Goal: Information Seeking & Learning: Check status

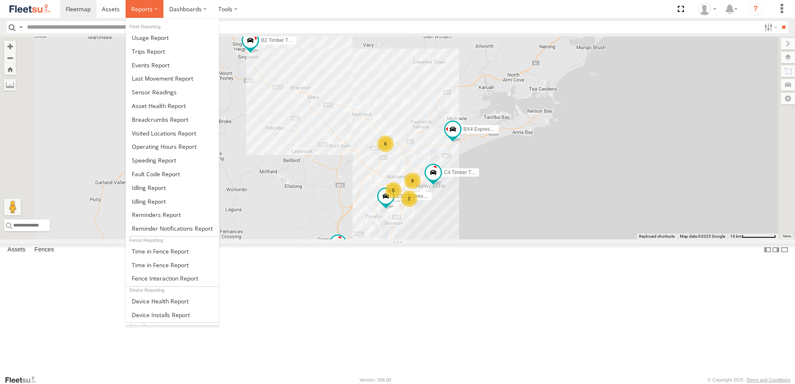
click at [142, 3] on label at bounding box center [145, 9] width 38 height 18
click at [158, 117] on span at bounding box center [160, 120] width 57 height 8
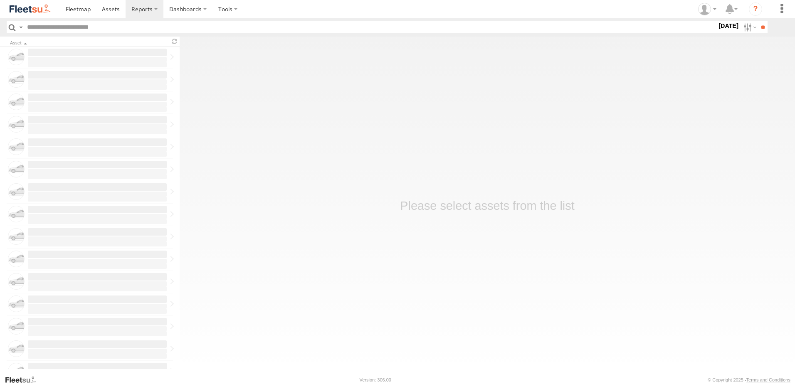
click at [725, 27] on label "1 Sep 25" at bounding box center [728, 25] width 23 height 9
click at [0, 0] on label at bounding box center [0, 0] width 0 height 0
click at [0, 0] on span "NHS_Beresfield" at bounding box center [0, 0] width 0 height 0
click at [0, 0] on span "NHS_Cardiff" at bounding box center [0, 0] width 0 height 0
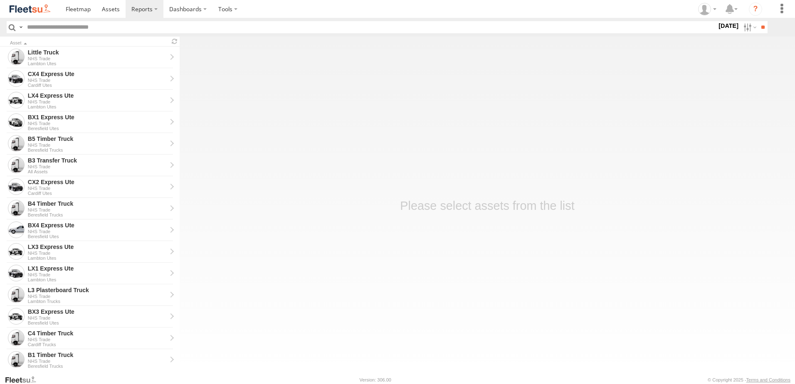
click at [0, 0] on span "NHS_Lambton" at bounding box center [0, 0] width 0 height 0
click at [761, 26] on input "**" at bounding box center [763, 27] width 10 height 12
click at [43, 334] on div "BX1 Express Ute" at bounding box center [97, 333] width 139 height 7
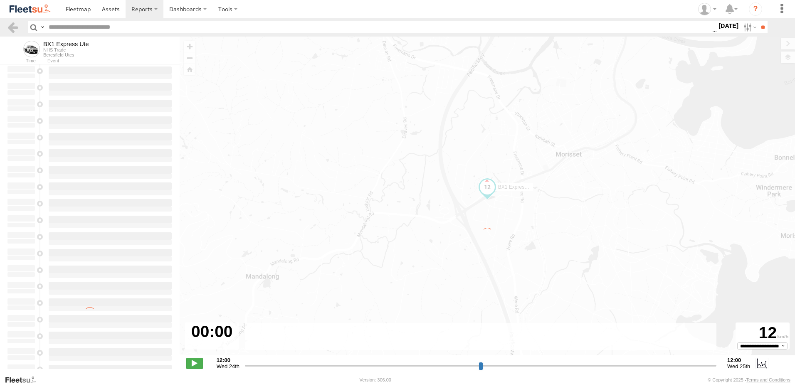
type input "**********"
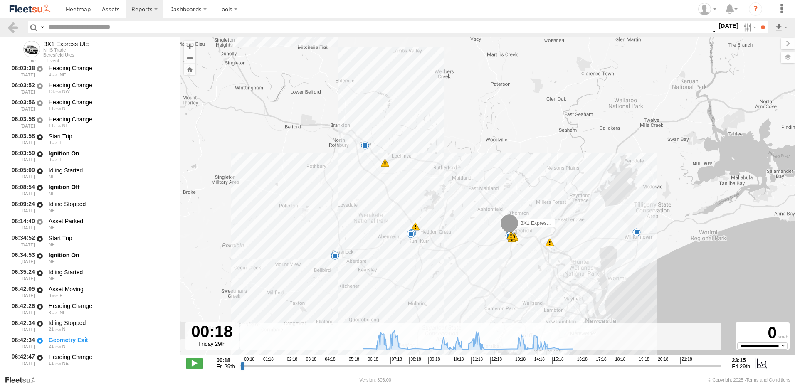
scroll to position [291, 0]
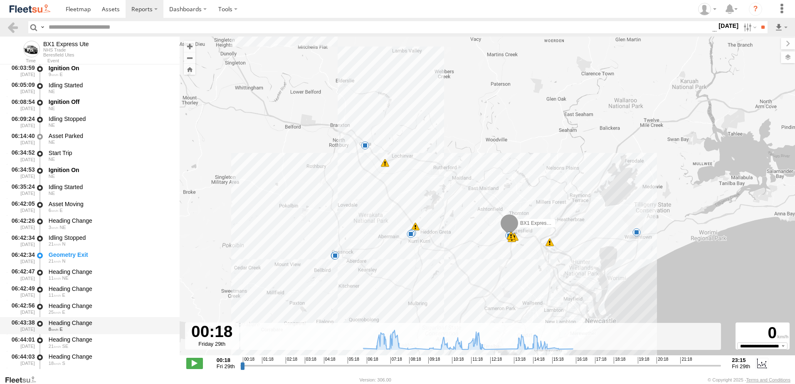
click at [68, 321] on div "Heading Change" at bounding box center [110, 322] width 123 height 7
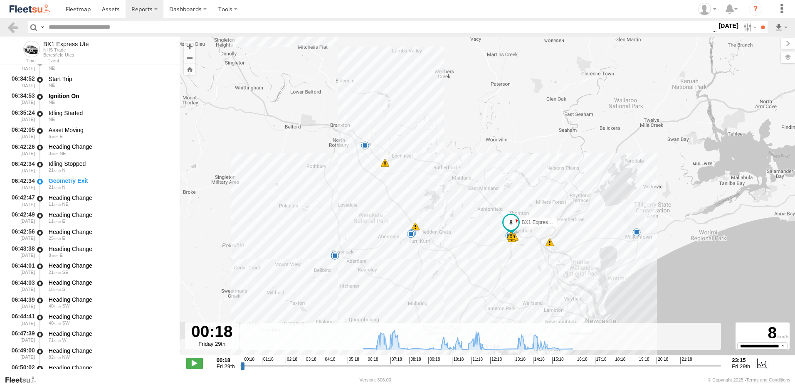
scroll to position [458, 0]
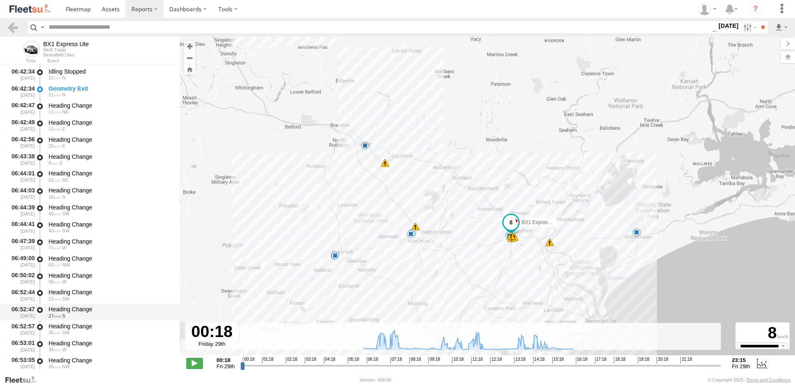
click at [79, 319] on div "Heading Change 27 S" at bounding box center [110, 312] width 126 height 15
click at [12, 28] on link at bounding box center [13, 27] width 12 height 12
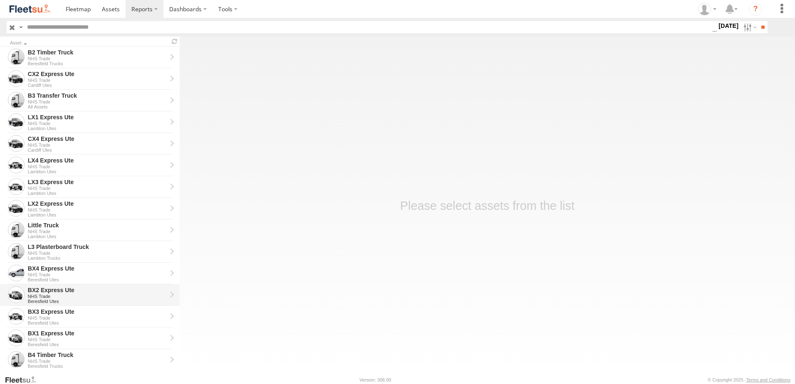
click at [48, 291] on div "BX2 Express Ute" at bounding box center [97, 290] width 139 height 7
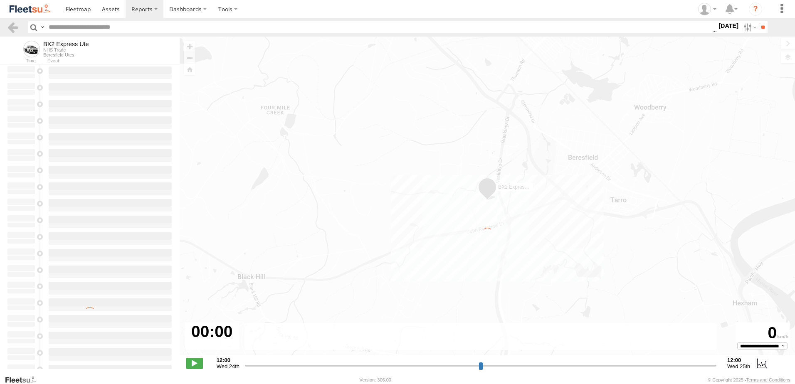
type input "**********"
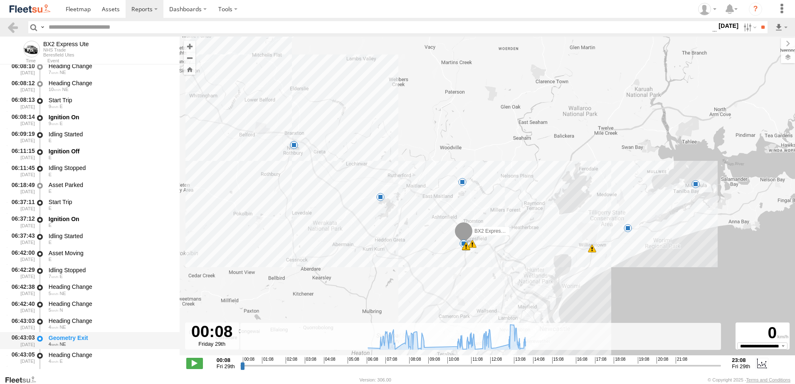
scroll to position [291, 0]
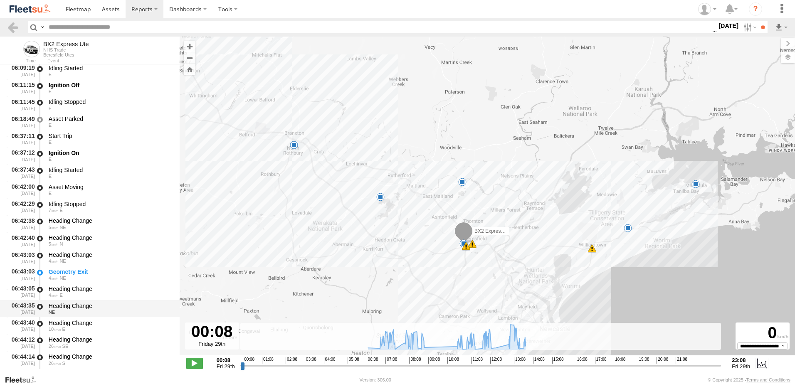
click at [71, 306] on div "Heading Change" at bounding box center [110, 305] width 123 height 7
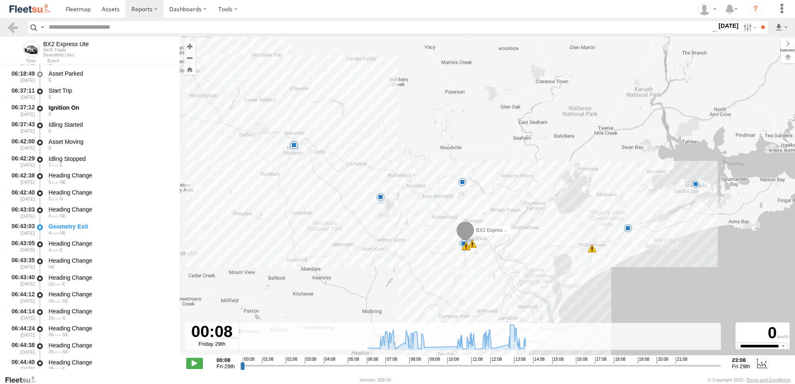
scroll to position [416, 0]
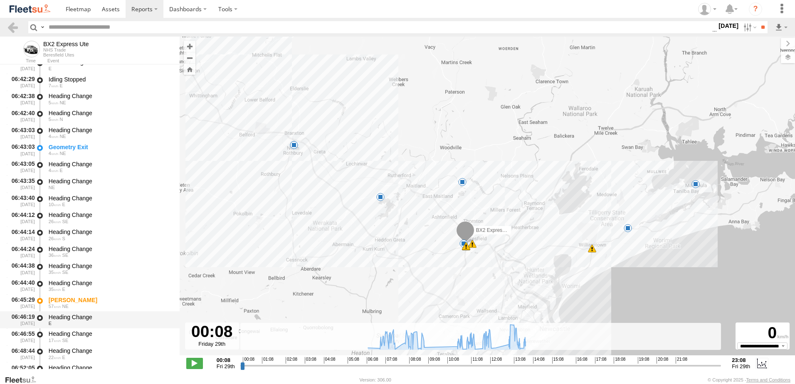
click at [74, 315] on div "Heading Change" at bounding box center [110, 317] width 123 height 7
click at [13, 25] on link at bounding box center [13, 27] width 12 height 12
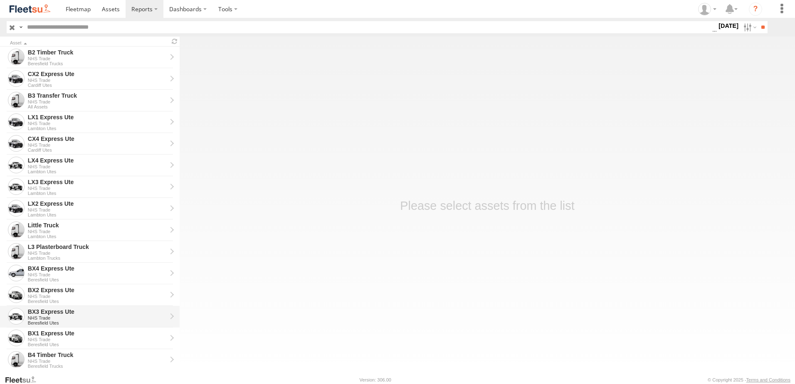
click at [49, 314] on div "BX3 Express Ute" at bounding box center [97, 311] width 139 height 7
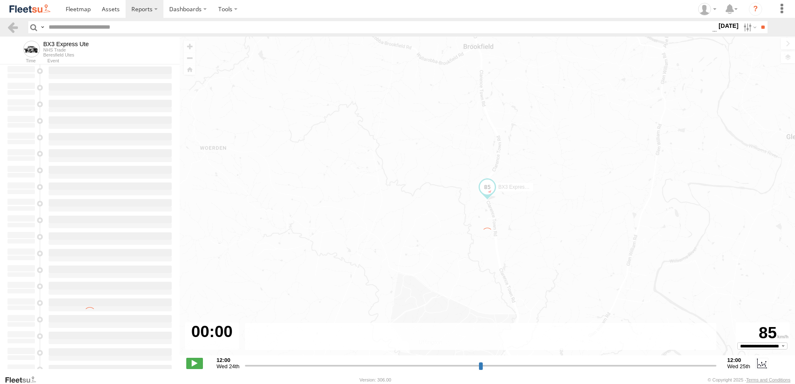
type input "**********"
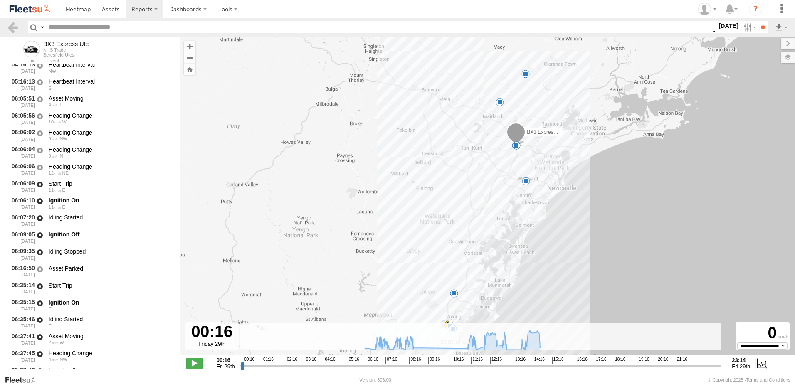
scroll to position [166, 0]
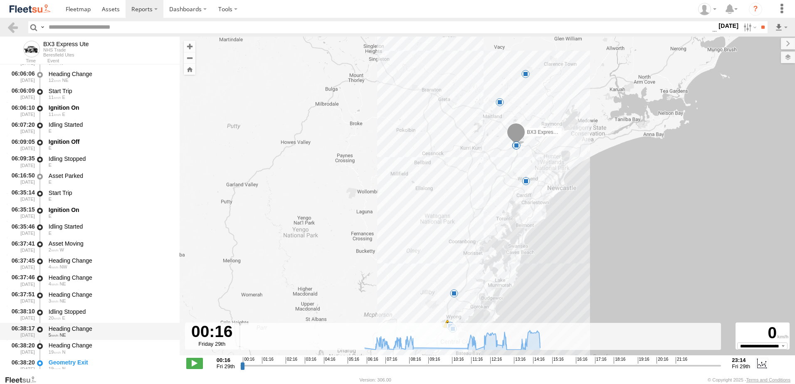
click at [78, 328] on div "Heading Change" at bounding box center [110, 328] width 123 height 7
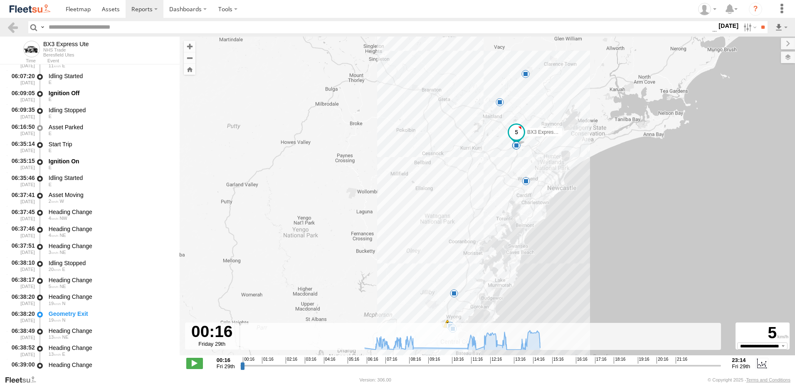
scroll to position [291, 0]
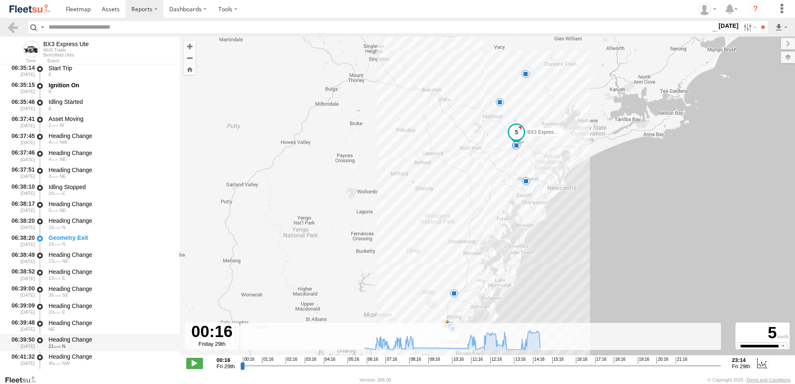
click at [73, 340] on div "Heading Change" at bounding box center [110, 339] width 123 height 7
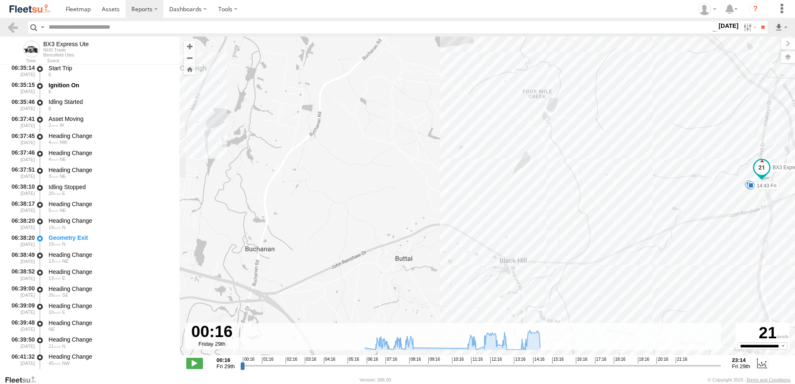
drag, startPoint x: 721, startPoint y: 179, endPoint x: 678, endPoint y: 170, distance: 43.8
click at [678, 170] on div "BX3 Express Ute 06:09 Fri 07:22 Fri 07:59 Fri 08:33 Fri 11:36 Fri 12:43 Fri 12:…" at bounding box center [488, 201] width 616 height 328
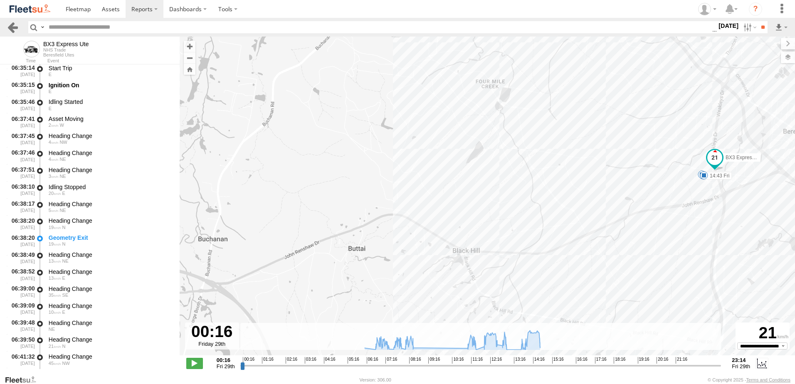
click at [14, 26] on link at bounding box center [13, 27] width 12 height 12
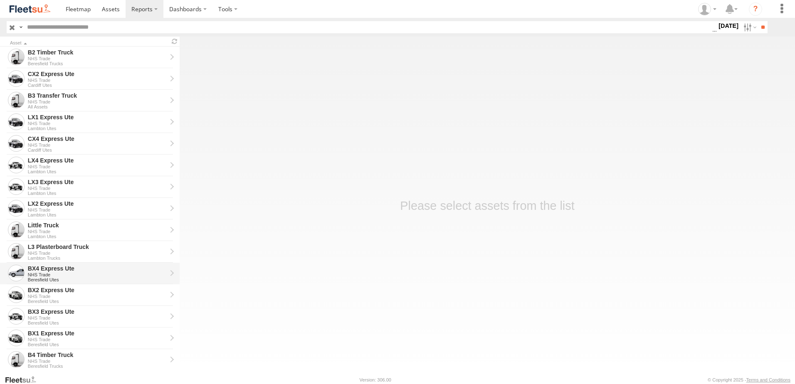
click at [42, 266] on div "BX4 Express Ute" at bounding box center [97, 268] width 139 height 7
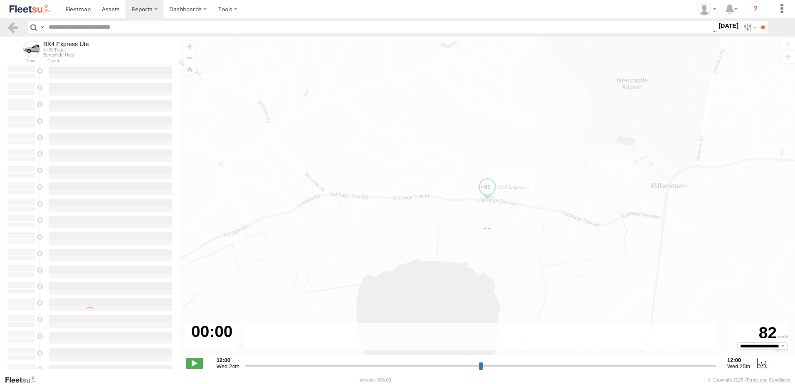
type input "**********"
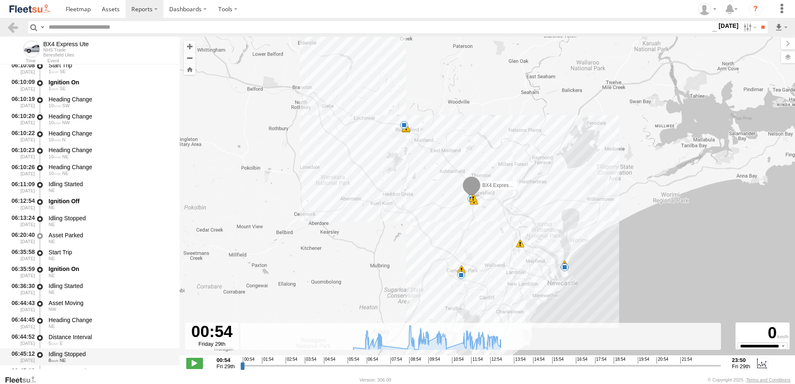
scroll to position [125, 0]
click at [72, 324] on div "NE" at bounding box center [110, 325] width 123 height 5
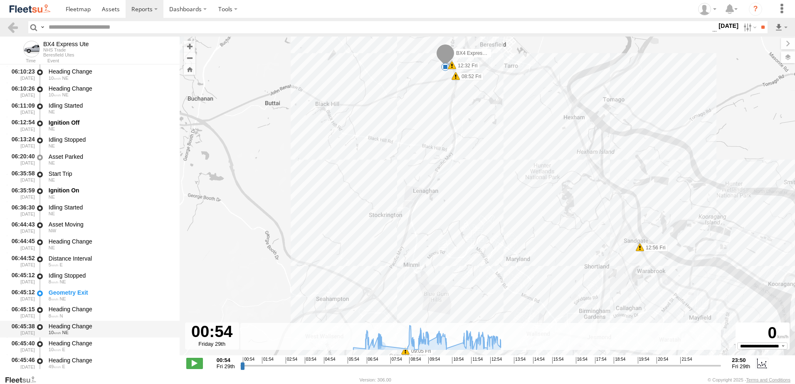
scroll to position [250, 0]
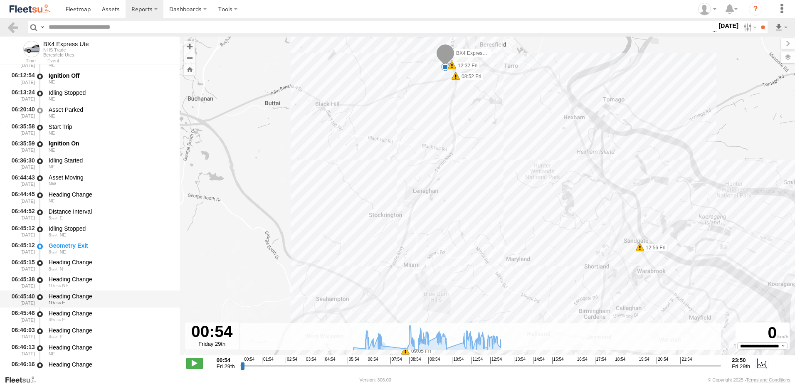
click at [74, 295] on div "Heading Change" at bounding box center [110, 296] width 123 height 7
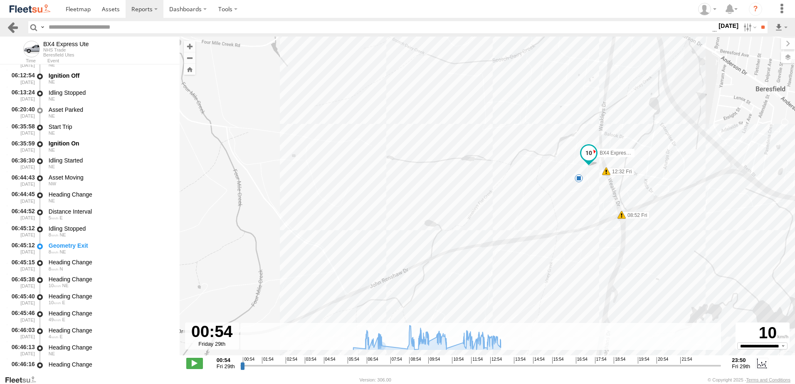
click at [10, 29] on link at bounding box center [13, 27] width 12 height 12
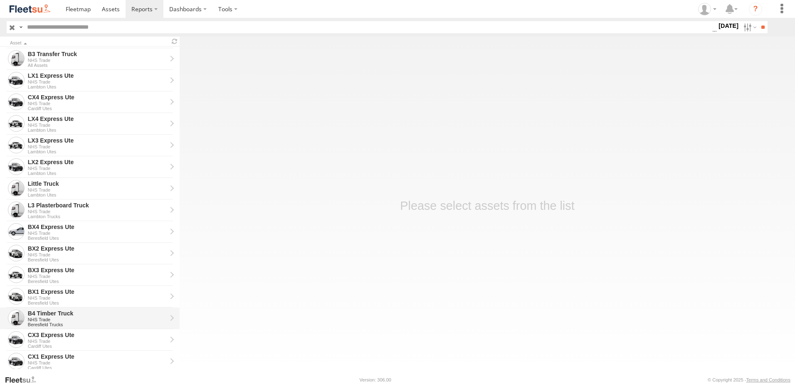
scroll to position [166, 0]
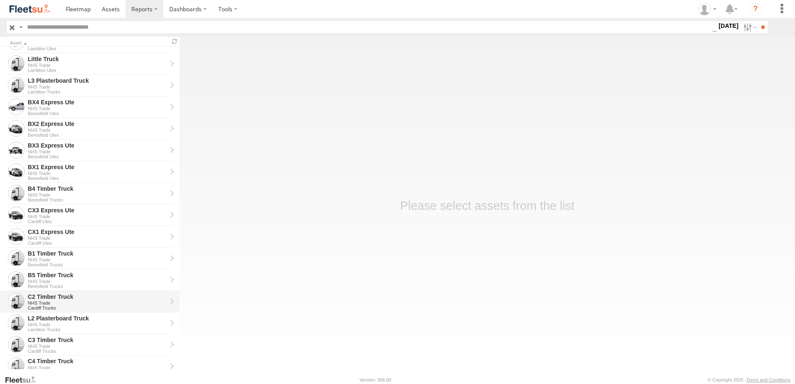
click at [36, 296] on div "C2 Timber Truck" at bounding box center [97, 296] width 139 height 7
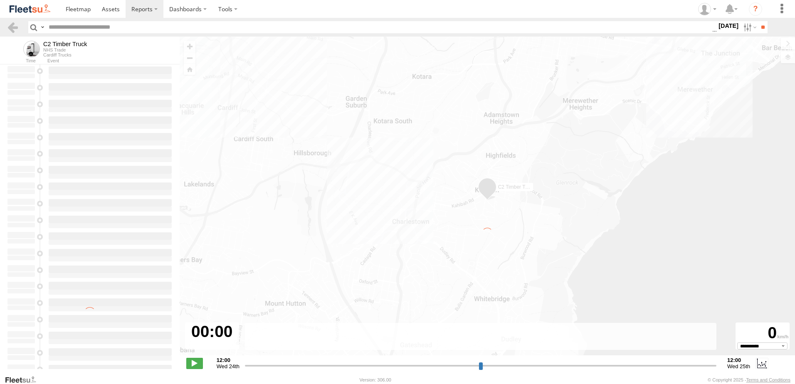
type input "**********"
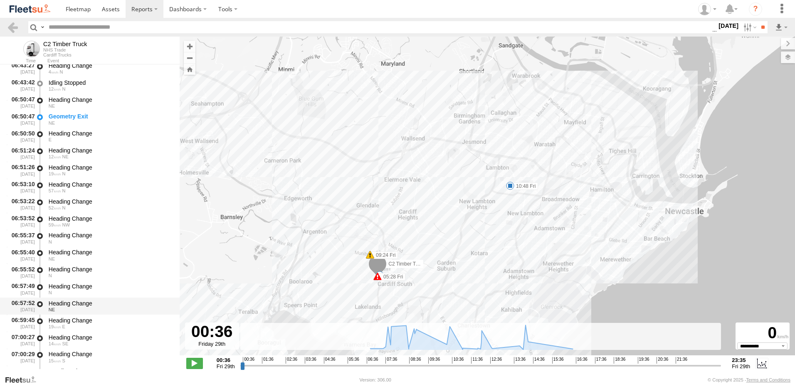
scroll to position [458, 0]
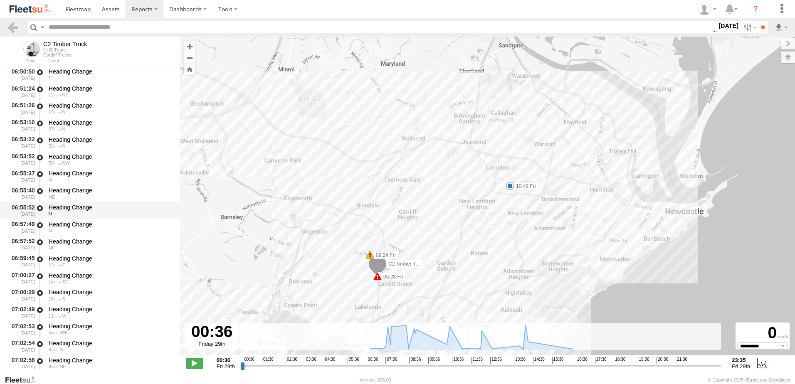
click at [79, 203] on div "Heading Change N" at bounding box center [110, 210] width 126 height 15
click at [12, 26] on link at bounding box center [13, 27] width 12 height 12
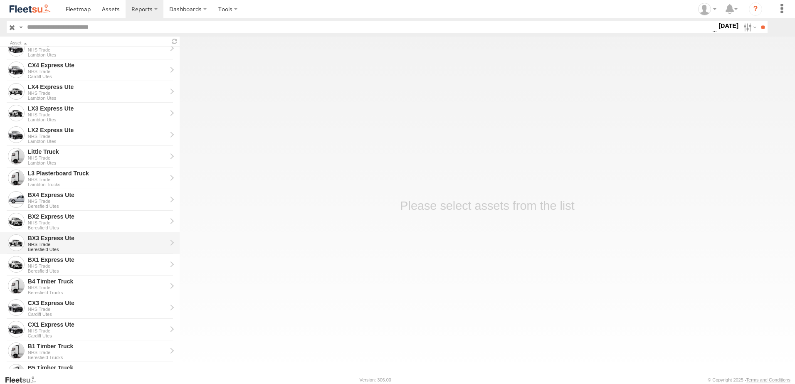
scroll to position [166, 0]
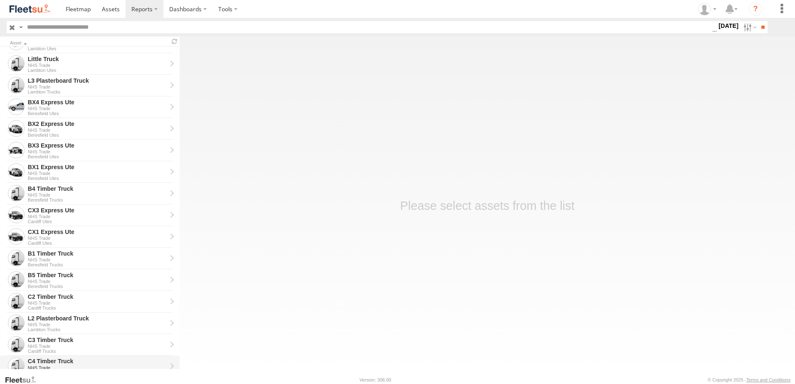
click at [45, 363] on div "C4 Timber Truck" at bounding box center [97, 361] width 139 height 7
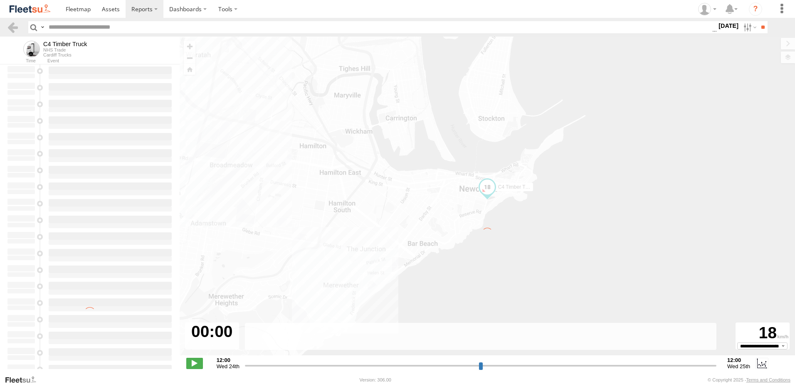
type input "**********"
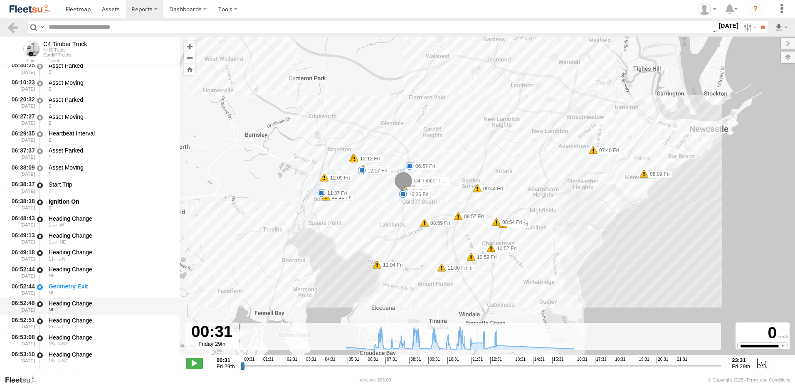
scroll to position [333, 0]
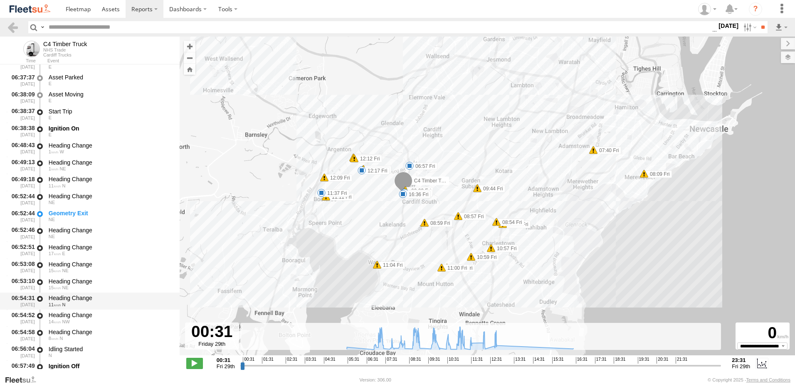
click at [65, 297] on div "Heading Change" at bounding box center [110, 298] width 123 height 7
click at [11, 24] on link at bounding box center [13, 27] width 12 height 12
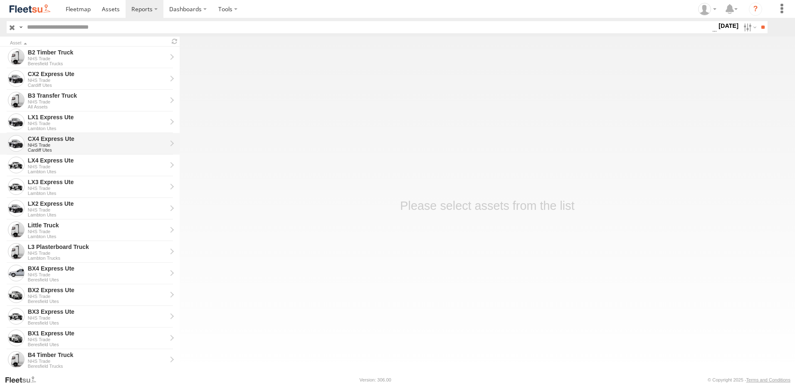
click at [47, 142] on div "CX4 Express Ute" at bounding box center [97, 138] width 139 height 7
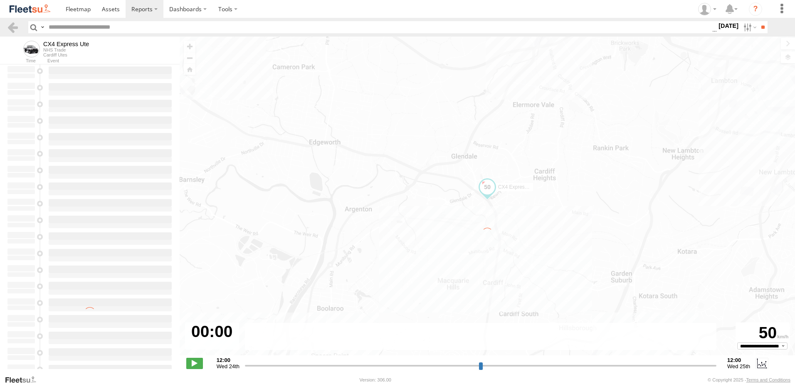
type input "**********"
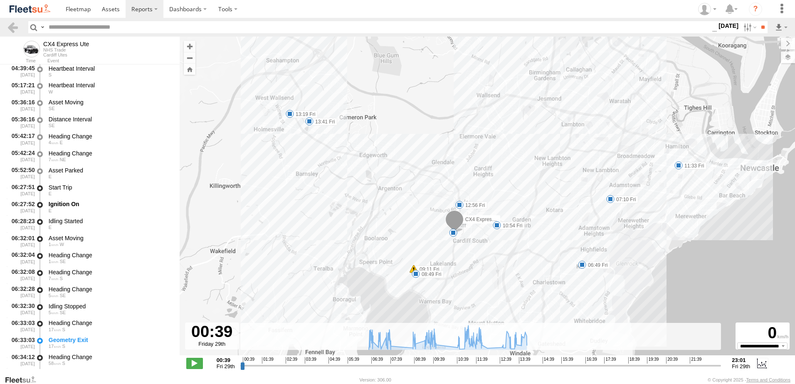
scroll to position [166, 0]
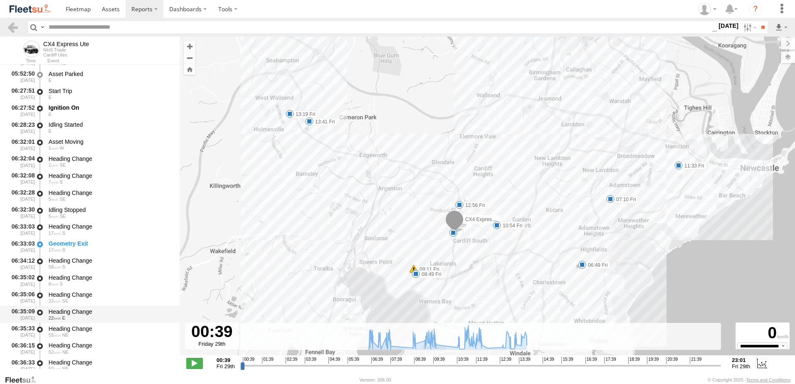
click at [64, 309] on div "Heading Change" at bounding box center [110, 311] width 123 height 7
click at [12, 27] on link at bounding box center [13, 27] width 12 height 12
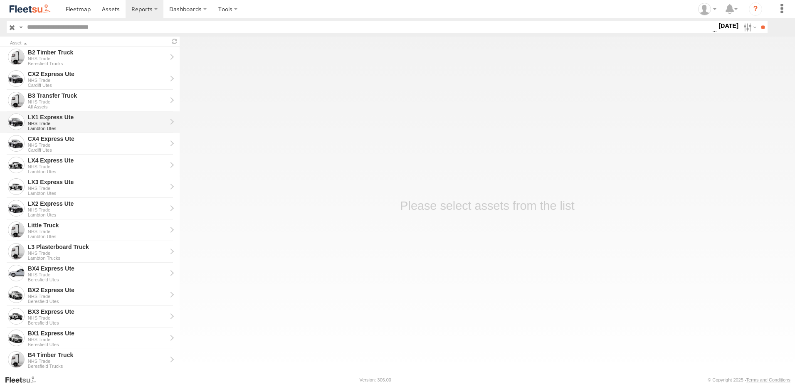
click at [40, 116] on div "LX1 Express Ute" at bounding box center [97, 117] width 139 height 7
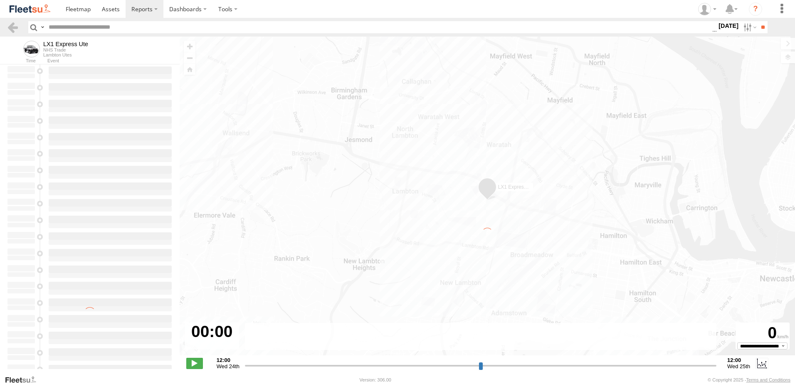
type input "**********"
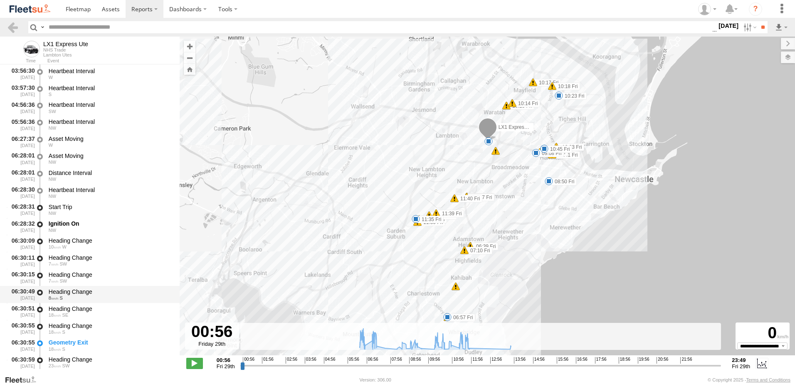
scroll to position [125, 0]
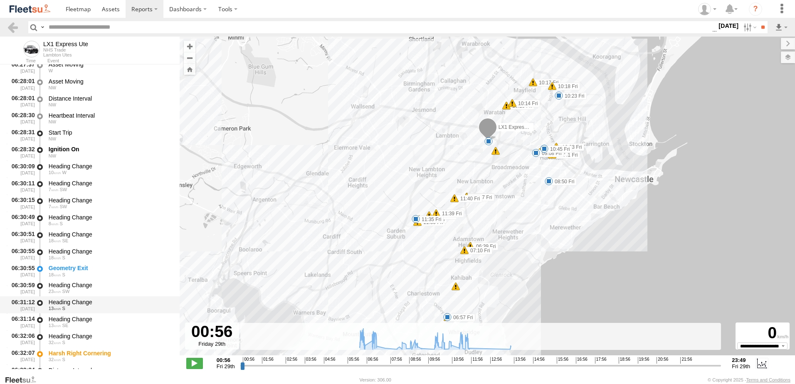
click at [76, 300] on div "Heading Change" at bounding box center [110, 302] width 123 height 7
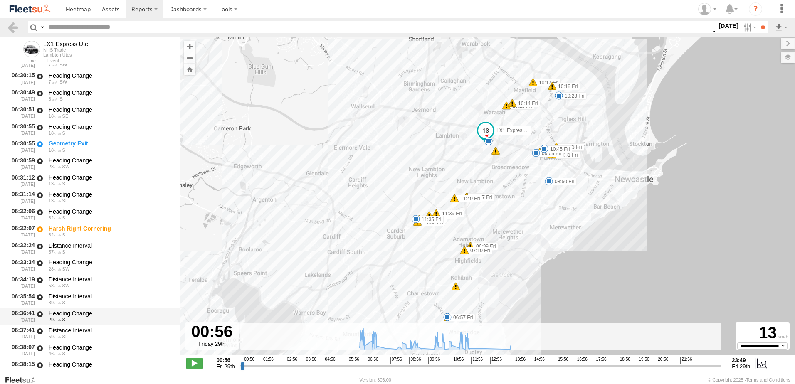
click at [67, 313] on div "Heading Change" at bounding box center [110, 313] width 123 height 7
click at [10, 25] on link at bounding box center [13, 27] width 12 height 12
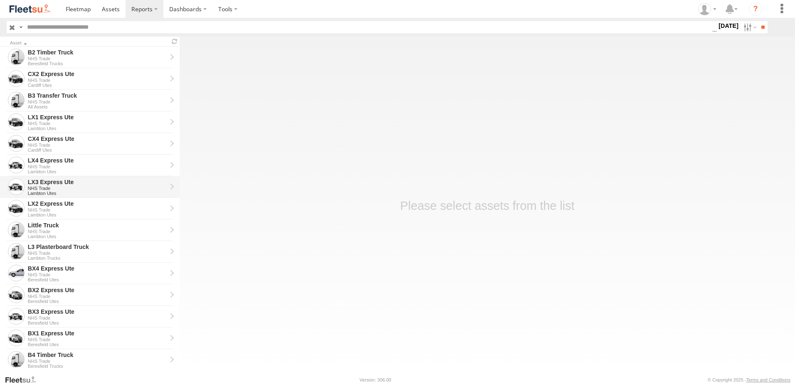
click at [54, 186] on div "LX3 Express Ute" at bounding box center [97, 181] width 139 height 7
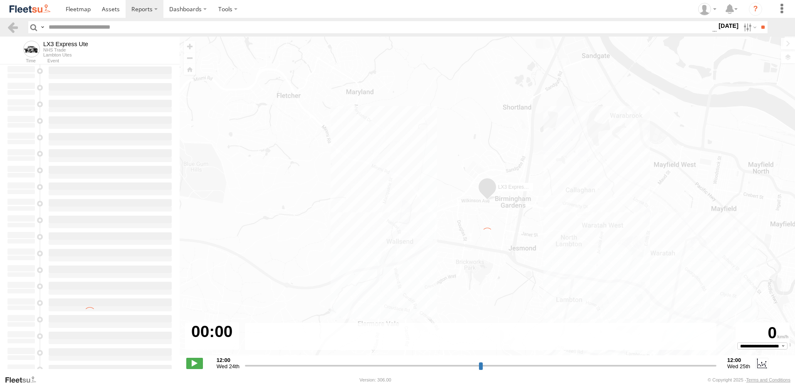
type input "**********"
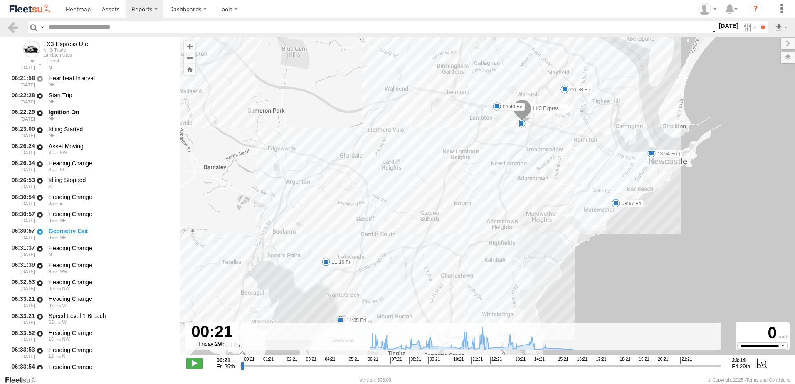
scroll to position [166, 0]
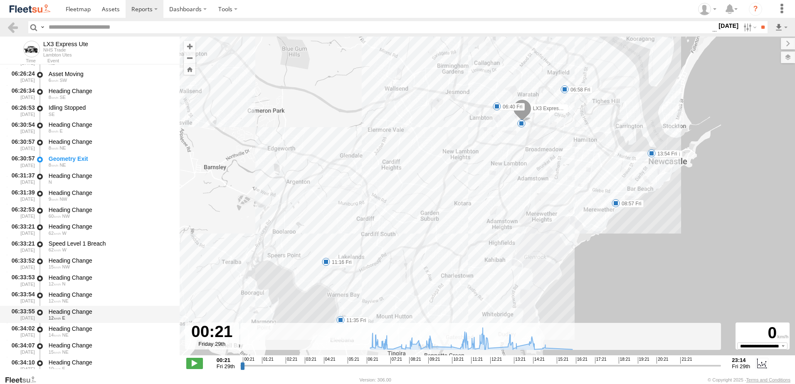
click at [60, 309] on div "Heading Change" at bounding box center [110, 311] width 123 height 7
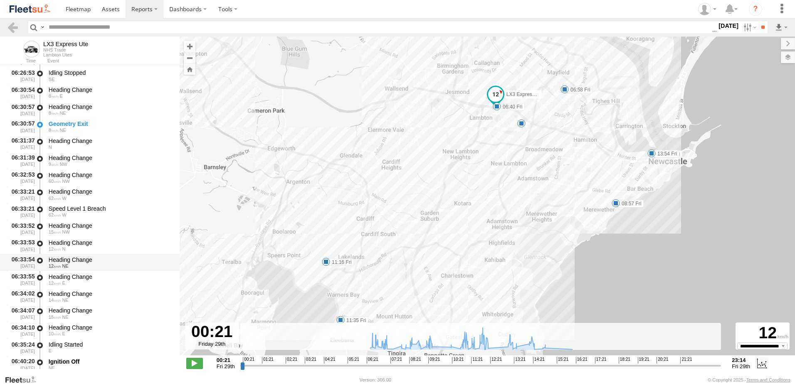
scroll to position [250, 0]
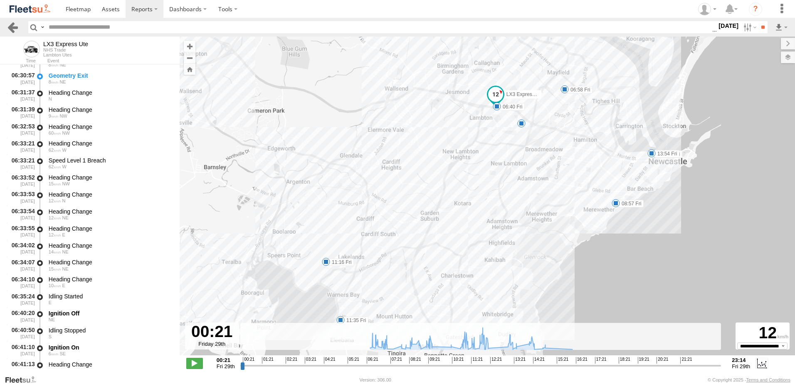
click at [12, 22] on link at bounding box center [13, 27] width 12 height 12
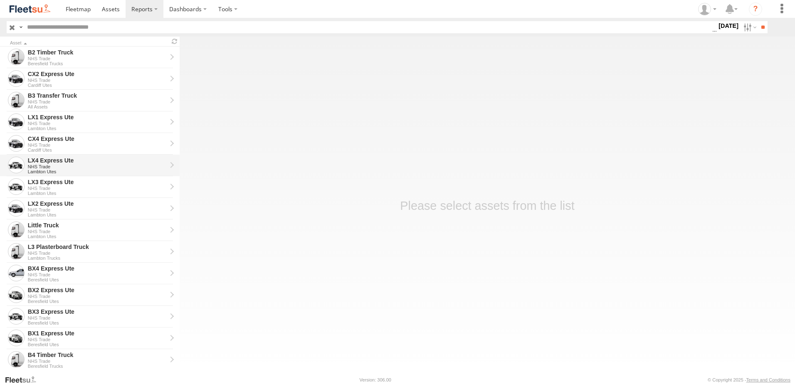
click at [49, 160] on div "LX4 Express Ute" at bounding box center [97, 160] width 139 height 7
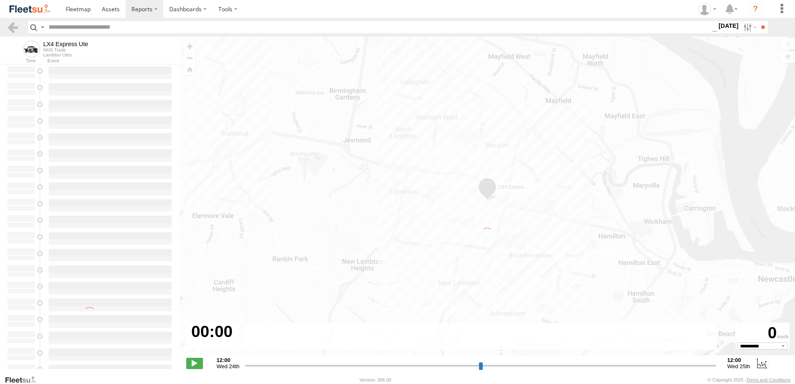
type input "**********"
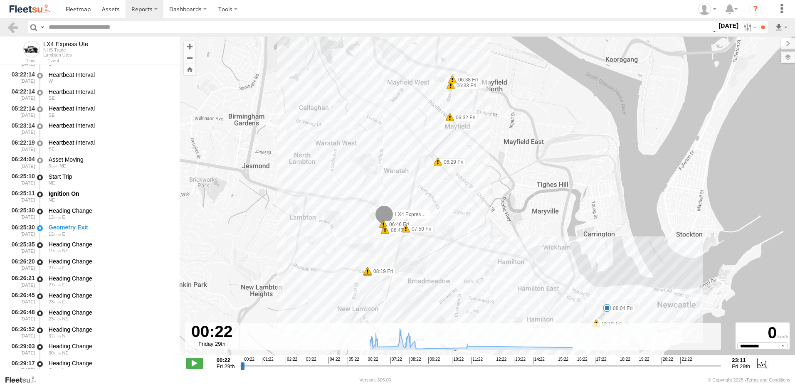
scroll to position [166, 0]
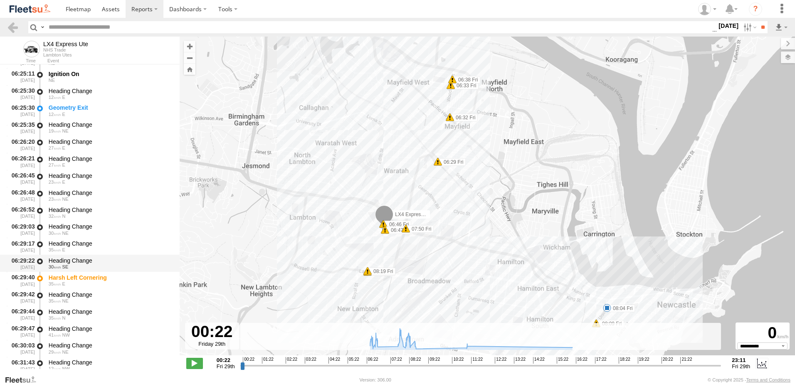
click at [69, 261] on div "Heading Change" at bounding box center [110, 260] width 123 height 7
click at [11, 26] on link at bounding box center [13, 27] width 12 height 12
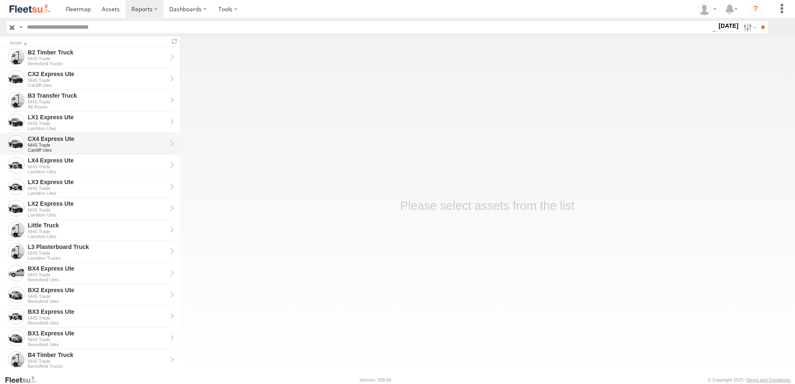
click at [43, 139] on div "CX4 Express Ute" at bounding box center [97, 138] width 139 height 7
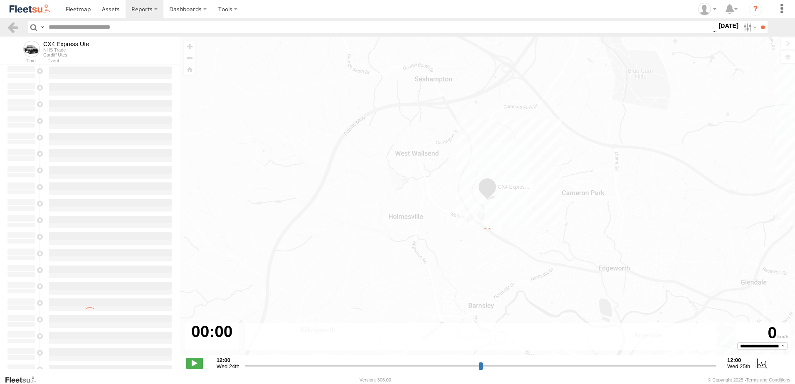
type input "**********"
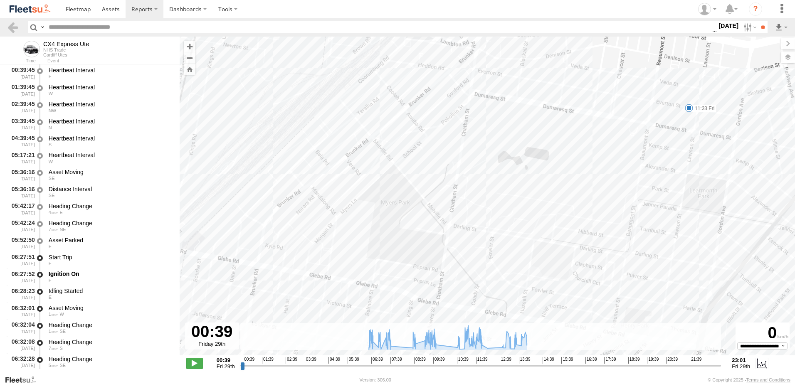
drag, startPoint x: 667, startPoint y: 156, endPoint x: 597, endPoint y: 196, distance: 80.3
click at [597, 196] on div "CX4 Express Ute 06:49 Fri 07:10 Fri 08:49 Fri 09:11 Fri 10:54 Fri 11:33 Fri 12:…" at bounding box center [488, 201] width 616 height 328
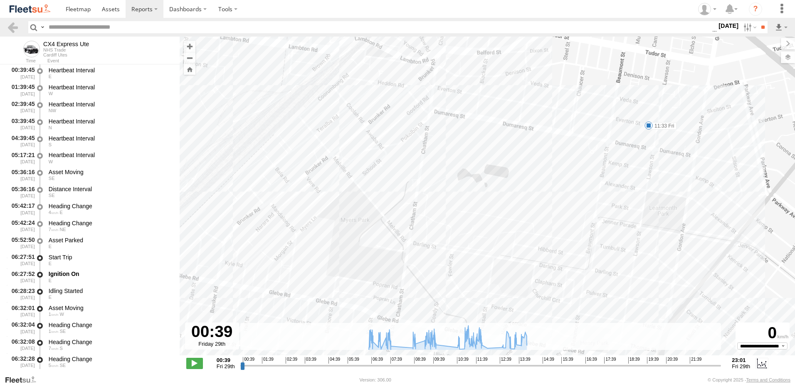
click at [661, 127] on label "11:33 Fri" at bounding box center [663, 125] width 28 height 7
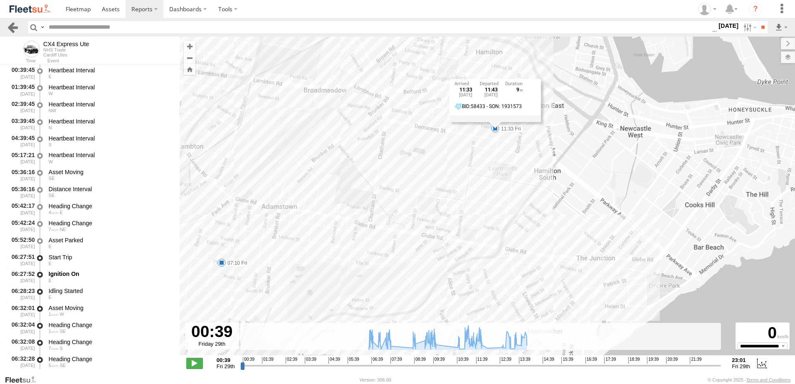
click at [12, 25] on link at bounding box center [13, 27] width 12 height 12
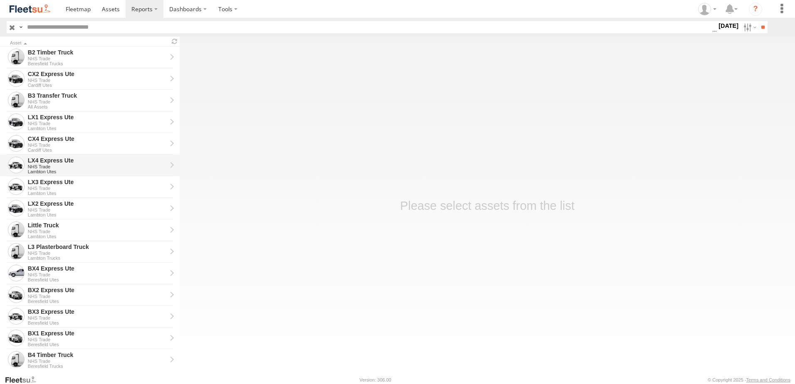
click at [40, 159] on div "LX4 Express Ute" at bounding box center [97, 160] width 139 height 7
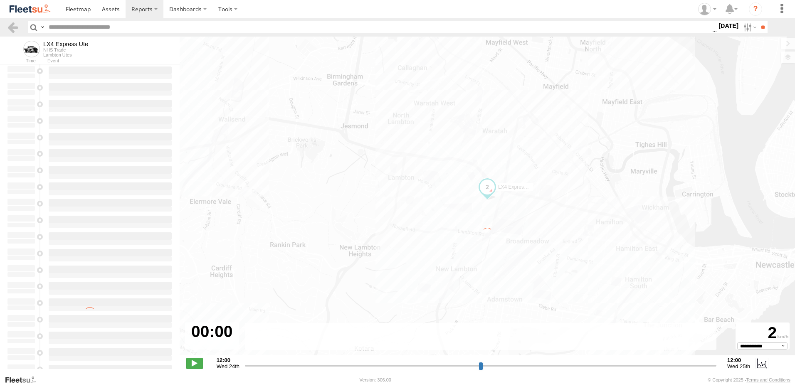
type input "**********"
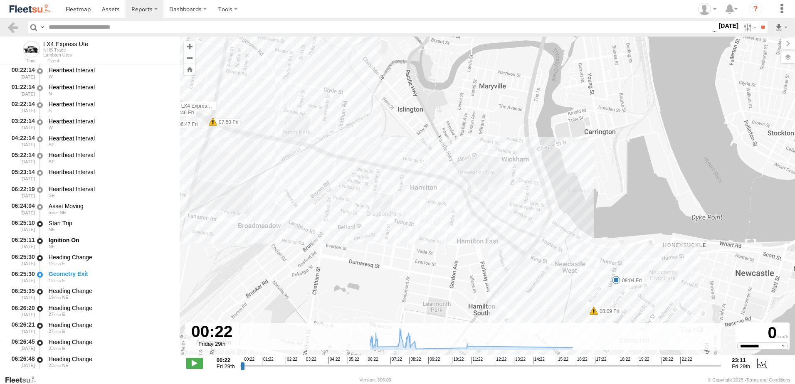
drag, startPoint x: 477, startPoint y: 262, endPoint x: 356, endPoint y: 231, distance: 125.1
click at [356, 231] on div "LX4 Express Ute 06:29 Fri 06:32 Fri 06:33 Fri 06:38 Fri 08:04 Fri 08:09 Fri 06:…" at bounding box center [488, 201] width 616 height 328
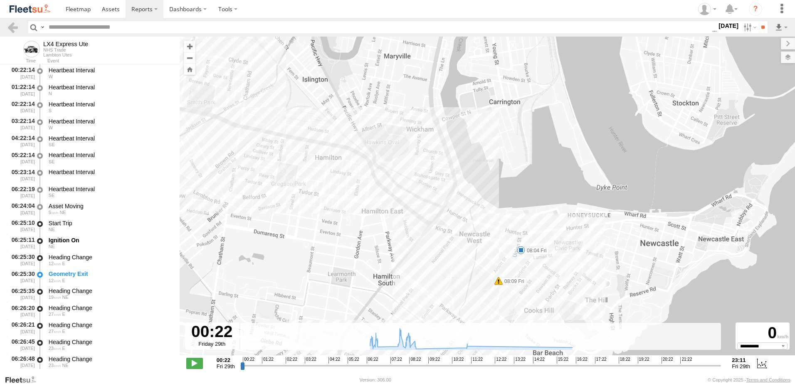
click at [538, 250] on label "08:04 Fri" at bounding box center [535, 250] width 28 height 7
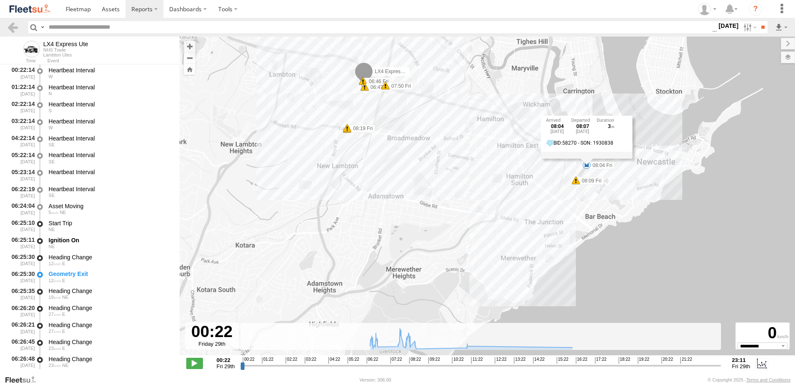
drag, startPoint x: 332, startPoint y: 255, endPoint x: 467, endPoint y: 175, distance: 157.2
click at [468, 174] on div "LX4 Express Ute 06:29 Fri 06:32 Fri 06:33 Fri 06:38 Fri 08:04 Fri 08:09 Fri 06:…" at bounding box center [488, 201] width 616 height 328
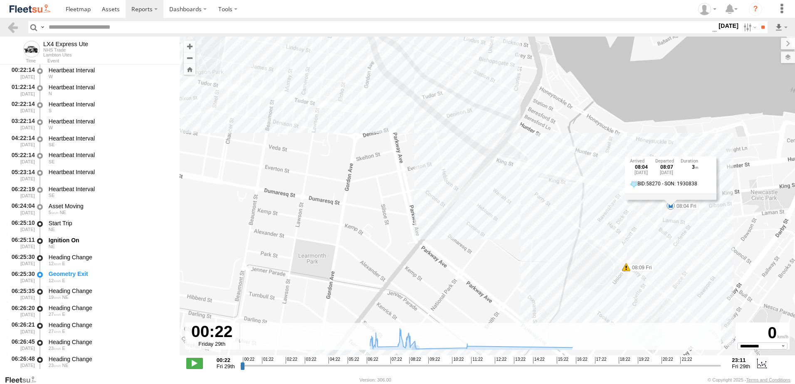
drag, startPoint x: 519, startPoint y: 169, endPoint x: 539, endPoint y: 275, distance: 107.9
click at [539, 275] on div "LX4 Express Ute 06:29 Fri 06:32 Fri 06:33 Fri 06:38 Fri 08:04 Fri 08:09 Fri 06:…" at bounding box center [488, 201] width 616 height 328
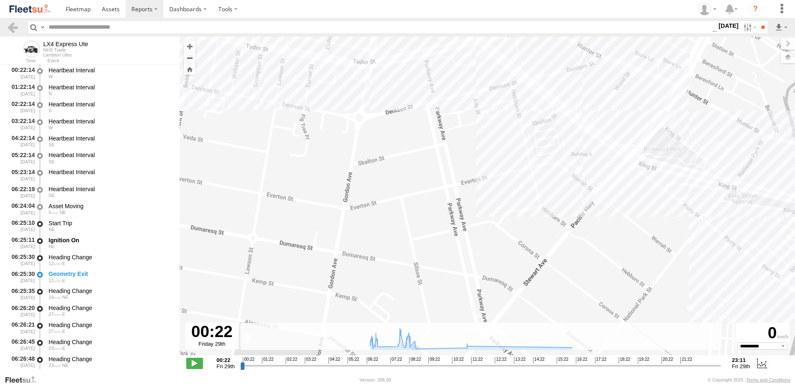
drag, startPoint x: 420, startPoint y: 158, endPoint x: 570, endPoint y: 188, distance: 152.6
click at [502, 177] on div "LX4 Express Ute 06:29 Fri 06:32 Fri 06:33 Fri 06:38 Fri 08:04 Fri 08:09 Fri 06:…" at bounding box center [488, 201] width 616 height 328
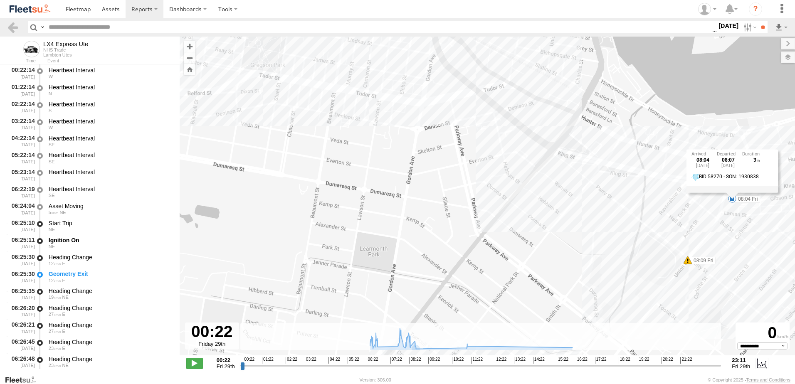
drag, startPoint x: 659, startPoint y: 248, endPoint x: 567, endPoint y: 212, distance: 98.9
click at [567, 212] on div "LX4 Express Ute 06:29 Fri 06:32 Fri 06:33 Fri 06:38 Fri 08:04 Fri 08:09 Fri 06:…" at bounding box center [488, 201] width 616 height 328
click at [719, 27] on label "[DATE]" at bounding box center [728, 25] width 23 height 9
click at [0, 0] on label at bounding box center [0, 0] width 0 height 0
click at [759, 25] on input "**" at bounding box center [763, 27] width 10 height 12
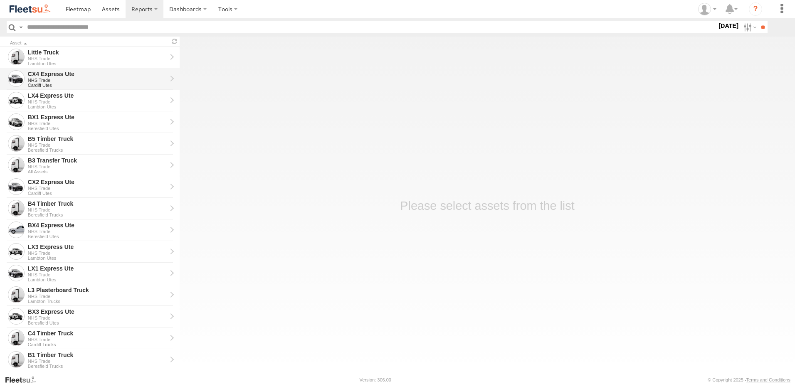
click div "CX4 Express Ute"
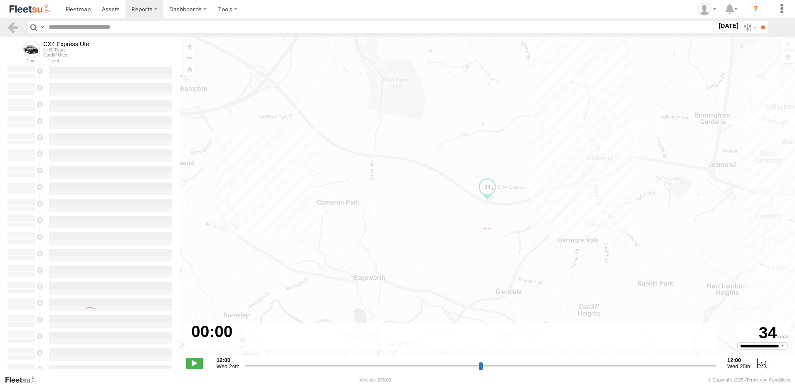
type input "**********"
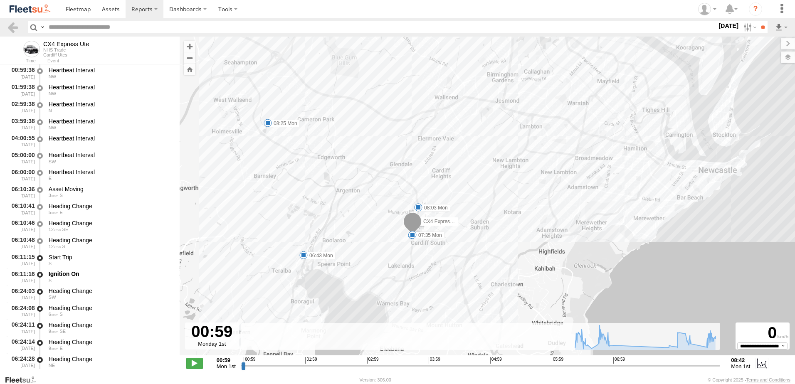
drag, startPoint x: 522, startPoint y: 254, endPoint x: 376, endPoint y: 241, distance: 146.2
click at [376, 241] on div "CX4 Express Ute 06:43 Mon 07:00 Mon 07:35 Mon 08:03 Mon 08:25 Mon" at bounding box center [488, 201] width 616 height 328
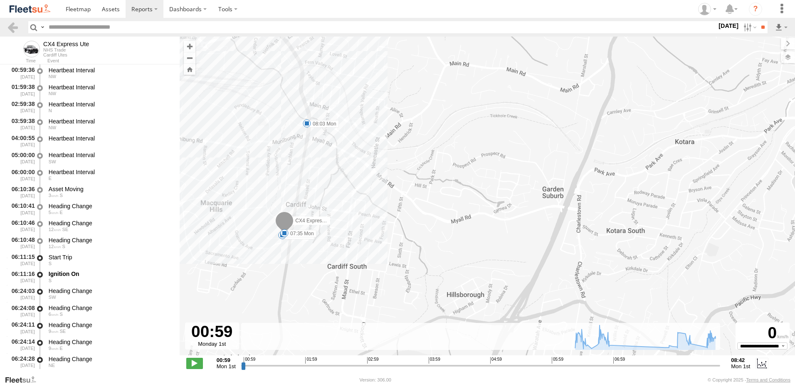
drag, startPoint x: 291, startPoint y: 179, endPoint x: 349, endPoint y: 157, distance: 62.3
click at [349, 157] on div "CX4 Express Ute 06:43 Mon 07:00 Mon 07:35 Mon 08:03 Mon 08:25 Mon" at bounding box center [488, 201] width 616 height 328
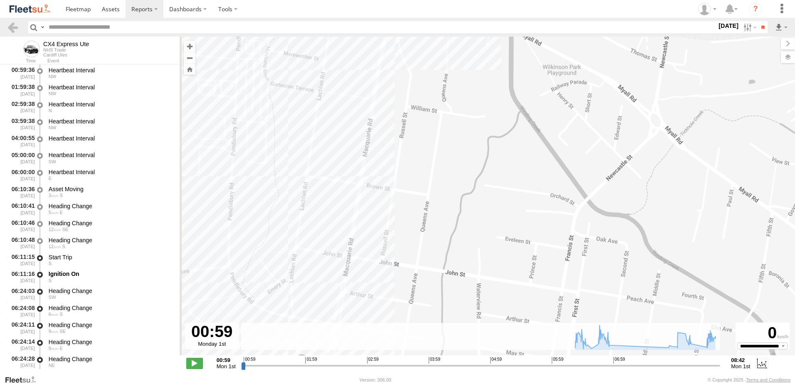
drag, startPoint x: 297, startPoint y: 213, endPoint x: 497, endPoint y: 305, distance: 219.8
click at [497, 305] on div "CX4 Express Ute 06:43 Mon 07:00 Mon 07:35 Mon 08:03 Mon 08:25 Mon" at bounding box center [488, 201] width 616 height 328
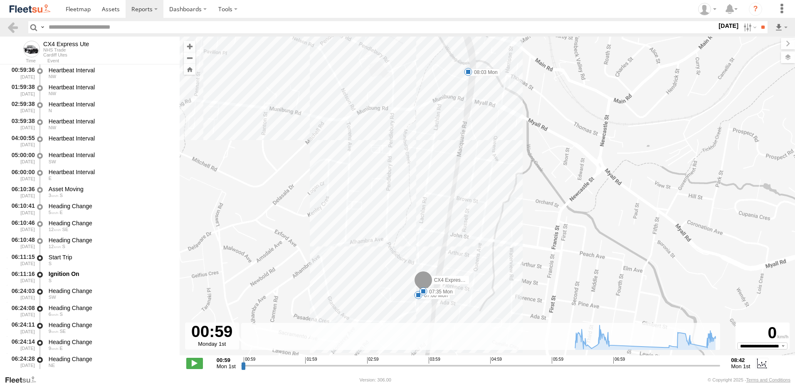
click at [484, 75] on label "08:03 Mon" at bounding box center [484, 72] width 32 height 7
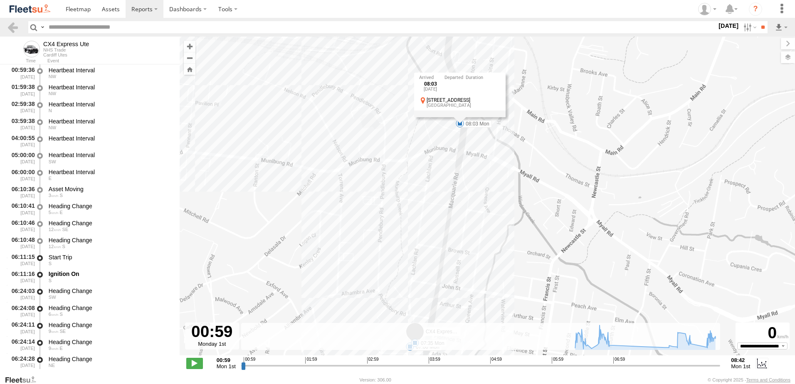
drag, startPoint x: 459, startPoint y: 101, endPoint x: 450, endPoint y: 154, distance: 54.4
click at [450, 154] on div "CX4 Express Ute 06:43 Mon 07:00 Mon 07:35 Mon 08:03 Mon 08:25 Mon 08:03 Mon 1st…" at bounding box center [488, 201] width 616 height 328
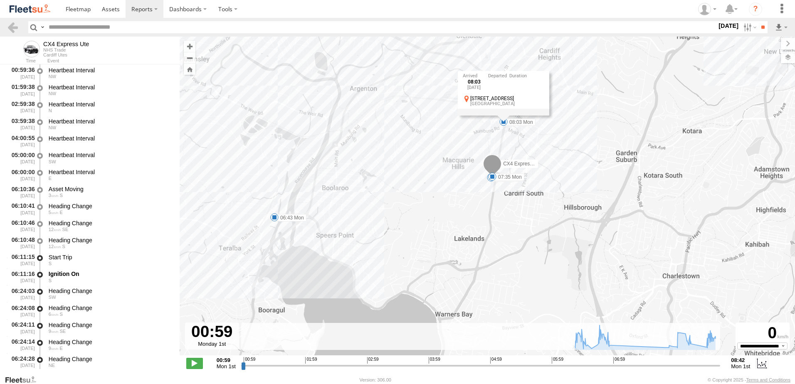
drag, startPoint x: 412, startPoint y: 289, endPoint x: 423, endPoint y: 215, distance: 75.4
click at [423, 215] on div "CX4 Express Ute 06:43 Mon 07:00 Mon 07:35 Mon 08:03 Mon 08:25 Mon 08:03 Mon 1st…" at bounding box center [488, 201] width 616 height 328
click at [295, 219] on label "06:43 Mon" at bounding box center [291, 216] width 32 height 7
click at [351, 215] on div "CX4 Express Ute 06:43 Mon 07:00 Mon 07:35 Mon 08:03 Mon 08:25 Mon 06:43 Mon 1st…" at bounding box center [488, 201] width 616 height 328
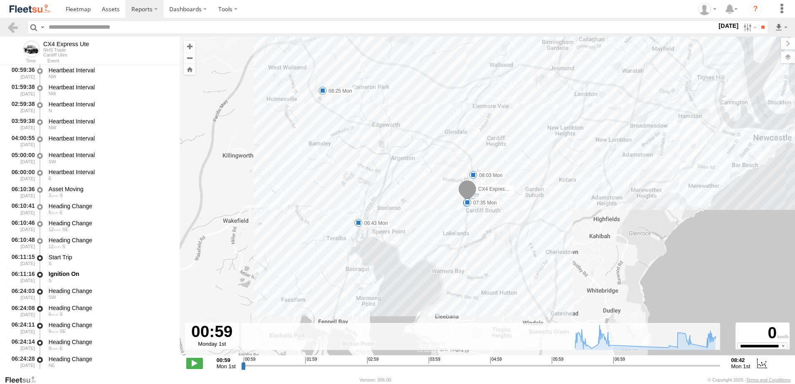
click at [345, 88] on label "08:25 Mon" at bounding box center [339, 90] width 32 height 7
click at [361, 100] on div "CX4 Express Ute 06:43 Mon 07:00 Mon 07:35 Mon 08:03 Mon 08:25 Mon 08:25 Mon 1st…" at bounding box center [488, 201] width 616 height 328
click at [487, 174] on label "08:03 Mon" at bounding box center [489, 175] width 32 height 7
click at [536, 167] on div "CX4 Express Ute 06:43 Mon 07:00 Mon 07:35 Mon 08:03 Mon 08:25 Mon 08:03 Mon 1st…" at bounding box center [488, 201] width 616 height 328
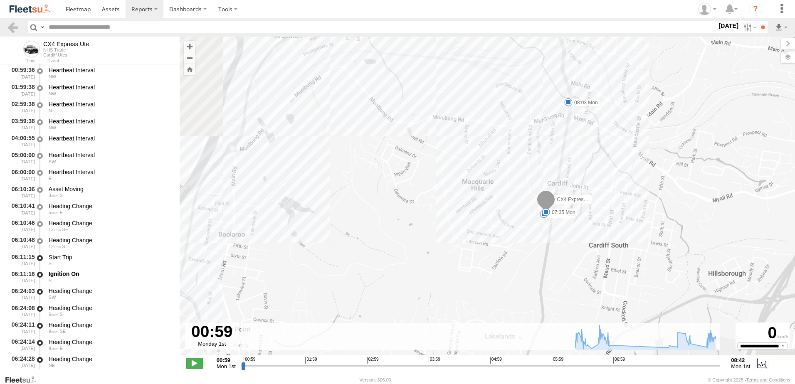
drag, startPoint x: 491, startPoint y: 103, endPoint x: 295, endPoint y: 324, distance: 295.6
click at [295, 324] on div "← Move left → Move right ↑ Move up ↓ Move down + Zoom in - Zoom out Home Jump l…" at bounding box center [488, 206] width 616 height 339
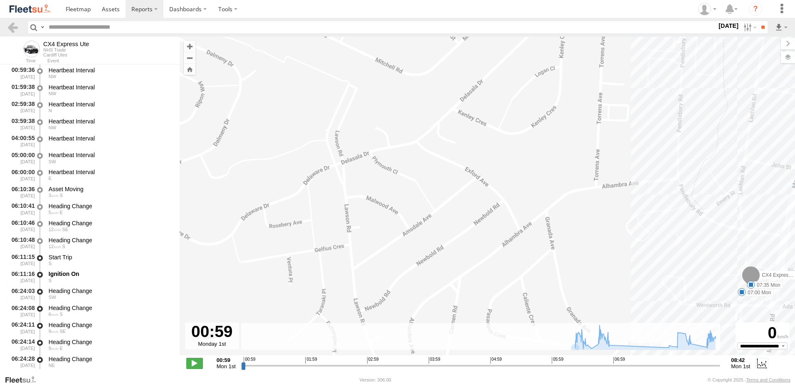
drag, startPoint x: 520, startPoint y: 181, endPoint x: 539, endPoint y: 398, distance: 217.9
click at [539, 384] on html at bounding box center [397, 192] width 795 height 384
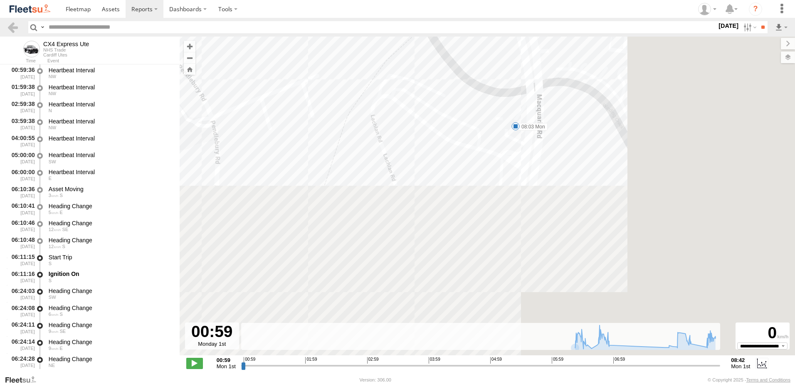
drag, startPoint x: 650, startPoint y: 254, endPoint x: 398, endPoint y: -43, distance: 389.3
click at [398, 0] on html at bounding box center [397, 192] width 795 height 384
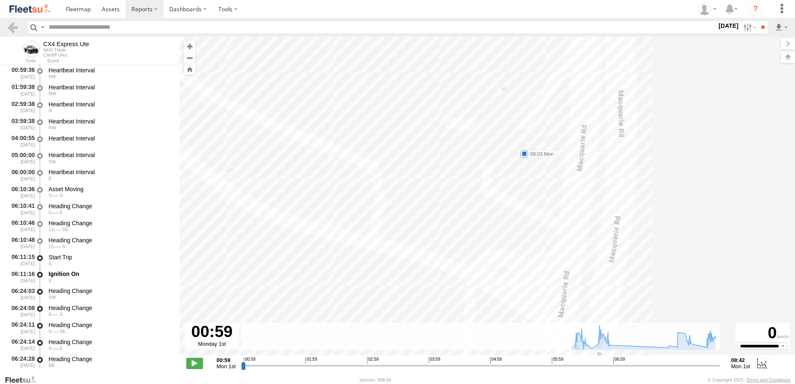
drag, startPoint x: 473, startPoint y: 139, endPoint x: 448, endPoint y: 233, distance: 97.4
click at [448, 233] on div "CX4 Express Ute 06:43 Mon 07:00 Mon 07:35 Mon 08:03 Mon 08:25 Mon" at bounding box center [488, 201] width 616 height 328
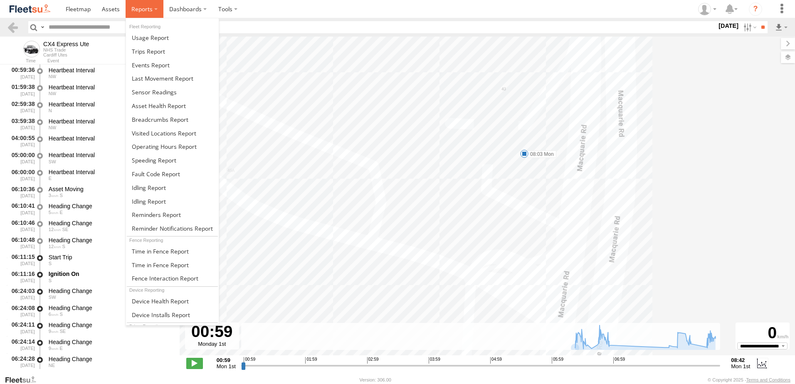
click at [136, 7] on span at bounding box center [141, 9] width 21 height 8
click at [142, 265] on span at bounding box center [160, 265] width 57 height 8
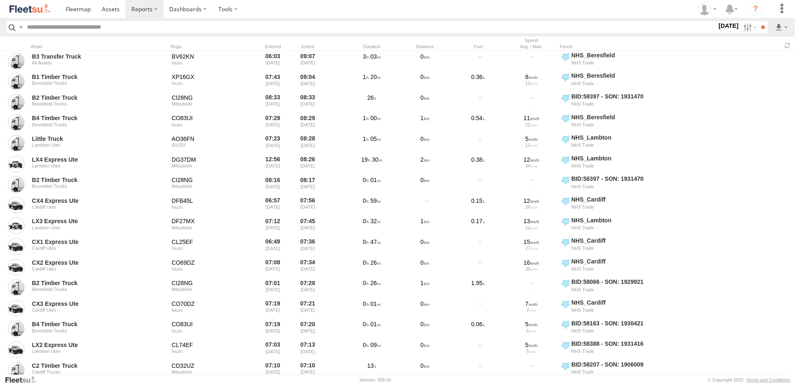
click at [720, 25] on label "[DATE]" at bounding box center [728, 25] width 23 height 9
drag, startPoint x: 568, startPoint y: 285, endPoint x: 565, endPoint y: 299, distance: 14.4
click at [0, 0] on span "NHS_Beresfield" at bounding box center [0, 0] width 0 height 0
drag, startPoint x: 565, startPoint y: 295, endPoint x: 569, endPoint y: 306, distance: 11.2
click at [0, 0] on span "NHS_Cardiff" at bounding box center [0, 0] width 0 height 0
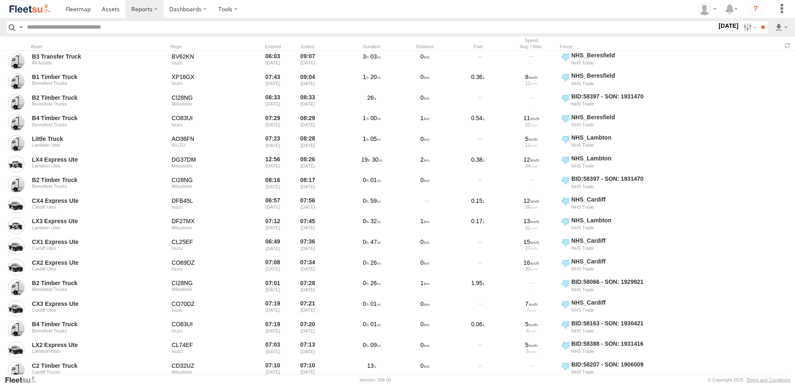
click at [0, 0] on span "NHS_Lambton" at bounding box center [0, 0] width 0 height 0
click at [0, 0] on label at bounding box center [0, 0] width 0 height 0
click at [762, 25] on input "**" at bounding box center [763, 27] width 10 height 12
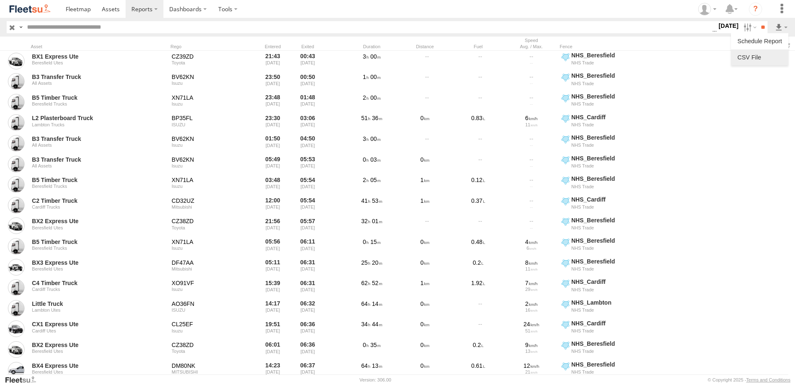
click at [747, 58] on link at bounding box center [760, 57] width 51 height 12
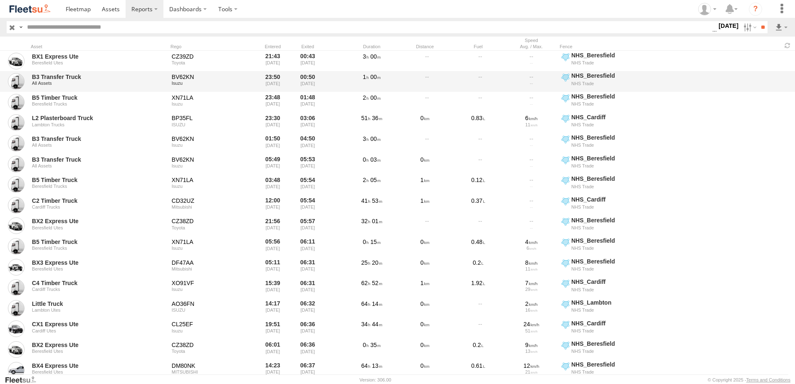
drag, startPoint x: 746, startPoint y: 140, endPoint x: 762, endPoint y: 91, distance: 51.3
click at [746, 139] on div "B3 Transfer Truck All Assets BV62KN [GEOGRAPHIC_DATA] 01:50 [DATE] 04:50 [DATE]…" at bounding box center [397, 143] width 795 height 21
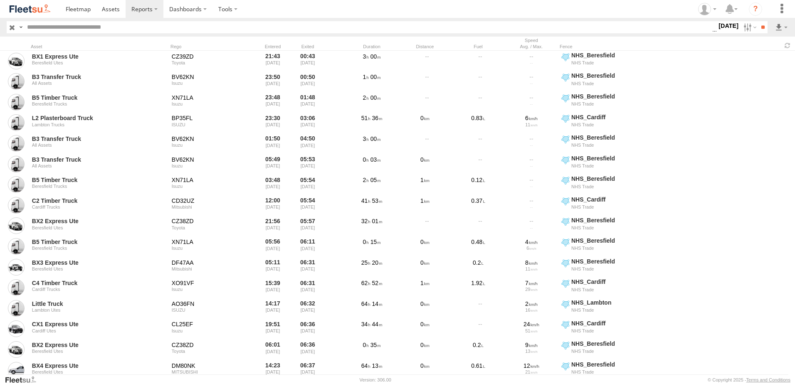
click at [723, 25] on label "[DATE]" at bounding box center [728, 25] width 23 height 9
click at [0, 0] on label at bounding box center [0, 0] width 0 height 0
click at [759, 27] on input "**" at bounding box center [763, 27] width 10 height 12
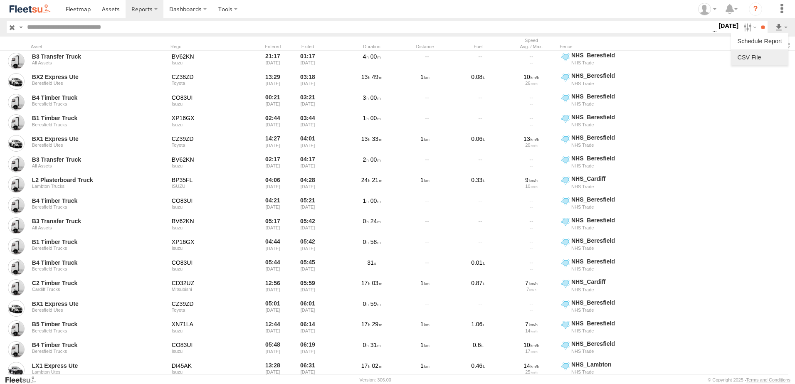
click at [754, 57] on link at bounding box center [760, 57] width 51 height 12
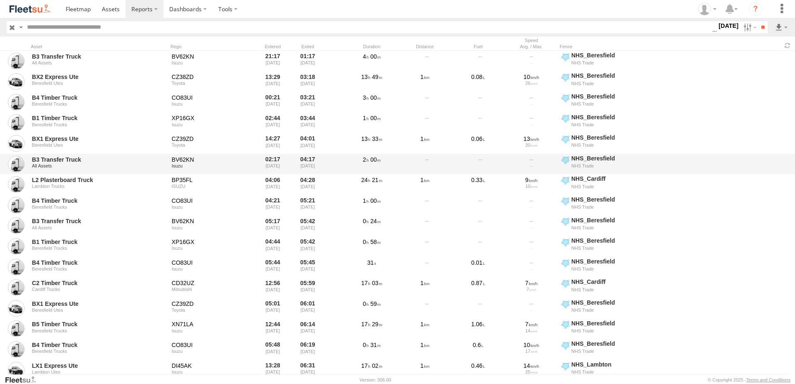
drag, startPoint x: 712, startPoint y: 178, endPoint x: 715, endPoint y: 170, distance: 8.7
click at [713, 177] on div "L2 Plasterboard Truck Lambton Trucks BP35FL ISUZU 04:06 [DATE] 04:28 [DATE] 24 …" at bounding box center [397, 184] width 795 height 21
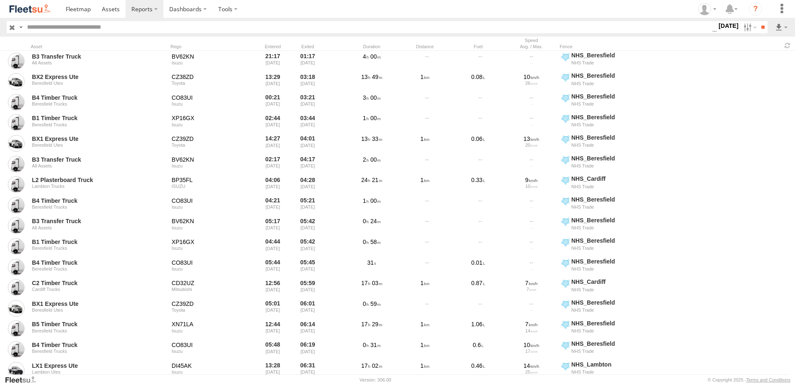
click at [717, 25] on label "[DATE]" at bounding box center [728, 25] width 23 height 9
click at [0, 0] on label at bounding box center [0, 0] width 0 height 0
click at [761, 25] on input "**" at bounding box center [763, 27] width 10 height 12
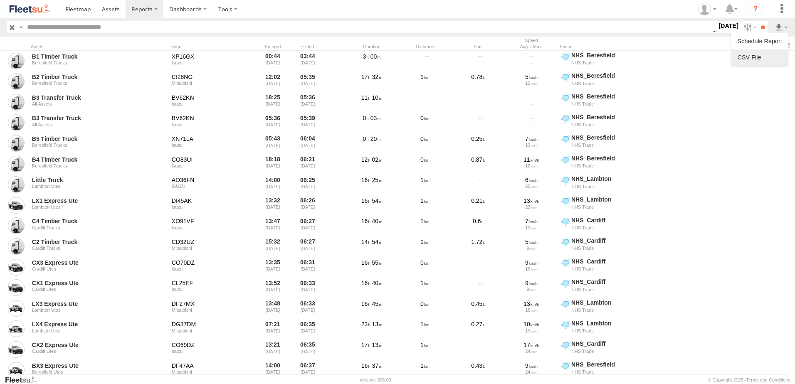
click at [741, 56] on link at bounding box center [760, 57] width 51 height 12
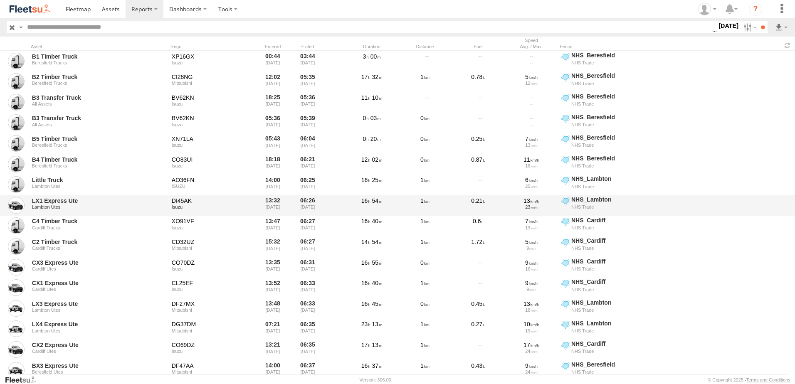
click at [724, 200] on div "LX1 Express Ute Lambton Utes DI45AK Isuzu 13:32 [DATE] 06:26 [DATE] 16 54 1 0.2…" at bounding box center [397, 205] width 795 height 21
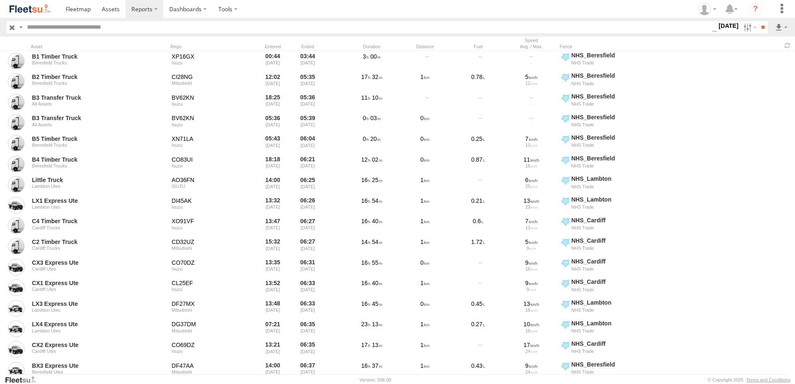
click at [717, 23] on label "[DATE]" at bounding box center [728, 25] width 23 height 9
click at [0, 0] on label at bounding box center [0, 0] width 0 height 0
click at [758, 27] on input "**" at bounding box center [763, 27] width 10 height 12
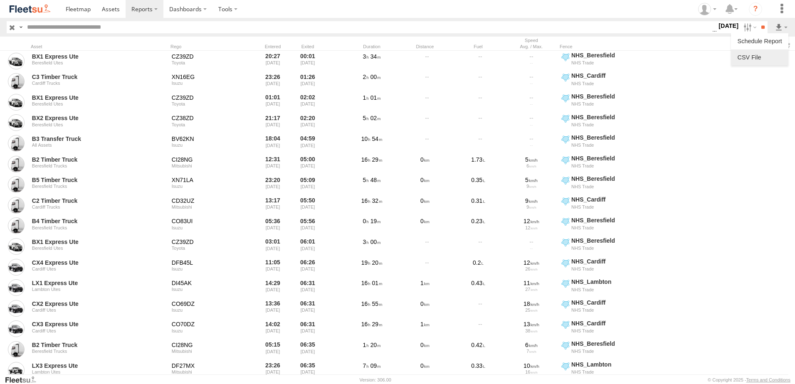
click at [745, 57] on link at bounding box center [760, 57] width 51 height 12
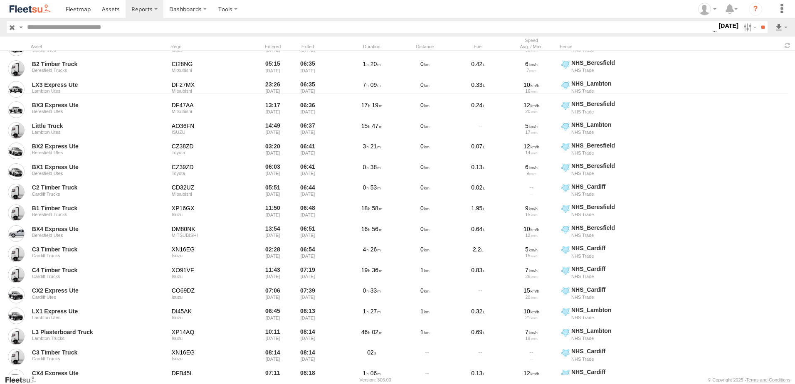
click at [720, 27] on label "[DATE]" at bounding box center [728, 25] width 23 height 9
click at [0, 0] on label at bounding box center [0, 0] width 0 height 0
click at [766, 29] on input "**" at bounding box center [763, 27] width 10 height 12
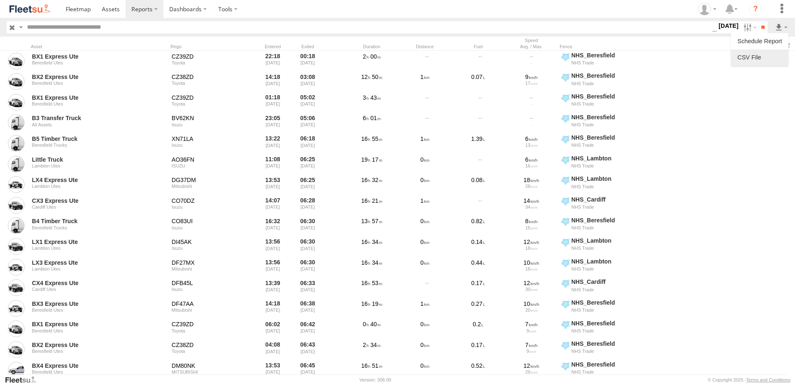
click at [750, 56] on link at bounding box center [760, 57] width 51 height 12
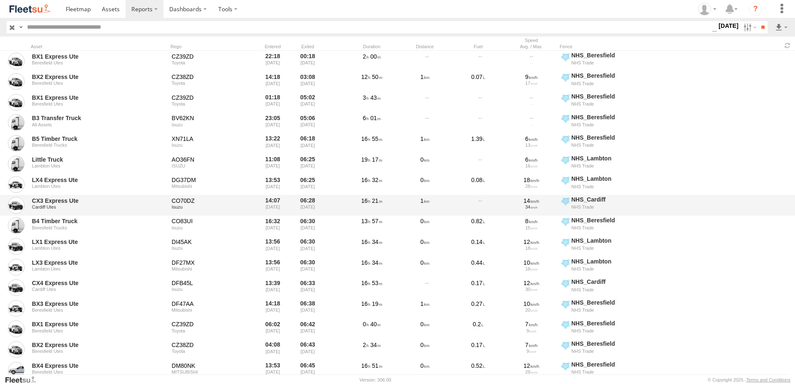
click at [770, 203] on div "CX3 Express Ute Cardiff Utes CO70DZ Isuzu 14:07 [DATE] 06:28 [DATE] 16 21 1 14 …" at bounding box center [397, 205] width 795 height 21
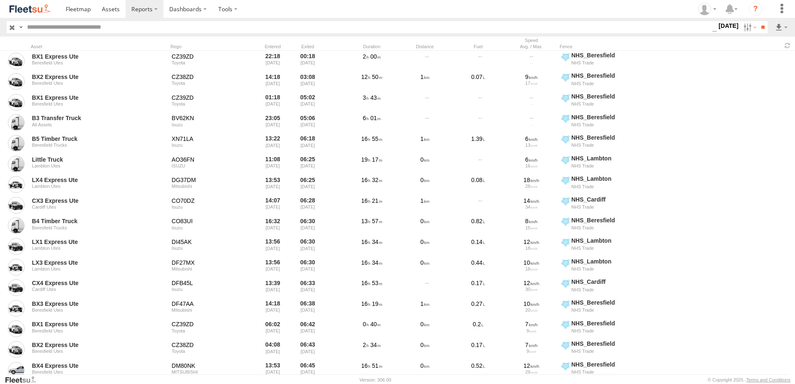
click at [725, 25] on label "[DATE]" at bounding box center [728, 25] width 23 height 9
click at [0, 0] on label at bounding box center [0, 0] width 0 height 0
click at [760, 27] on input "**" at bounding box center [763, 27] width 10 height 12
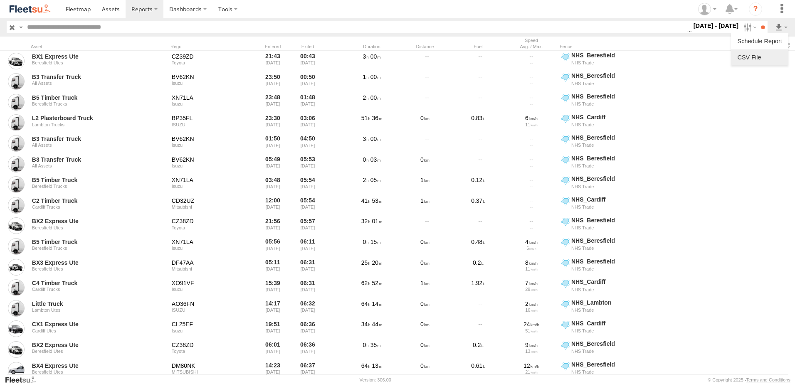
click at [750, 59] on link at bounding box center [760, 57] width 51 height 12
